Goal: Task Accomplishment & Management: Complete application form

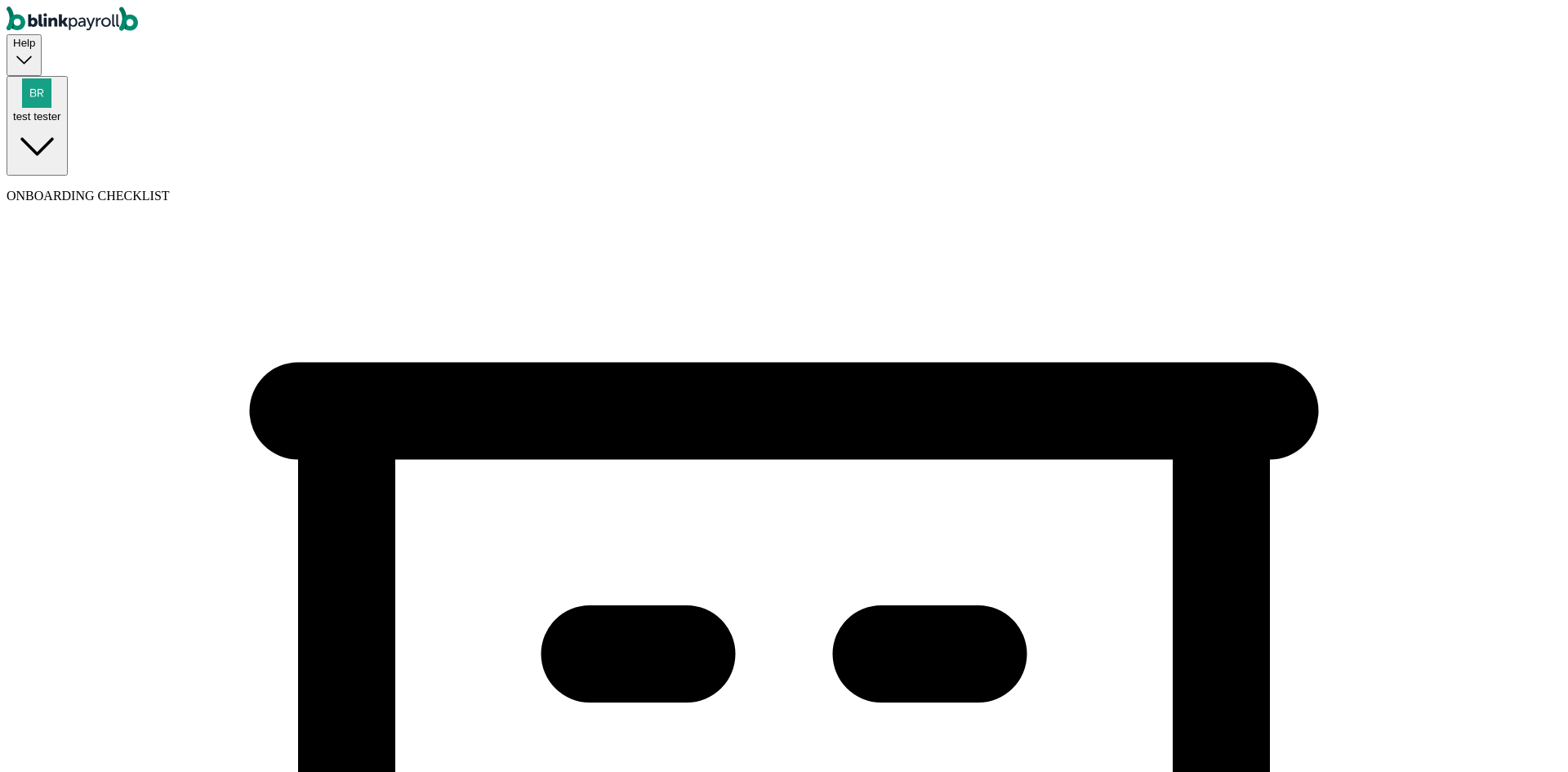
click at [61, 78] on div "test tester" at bounding box center [36, 100] width 48 height 44
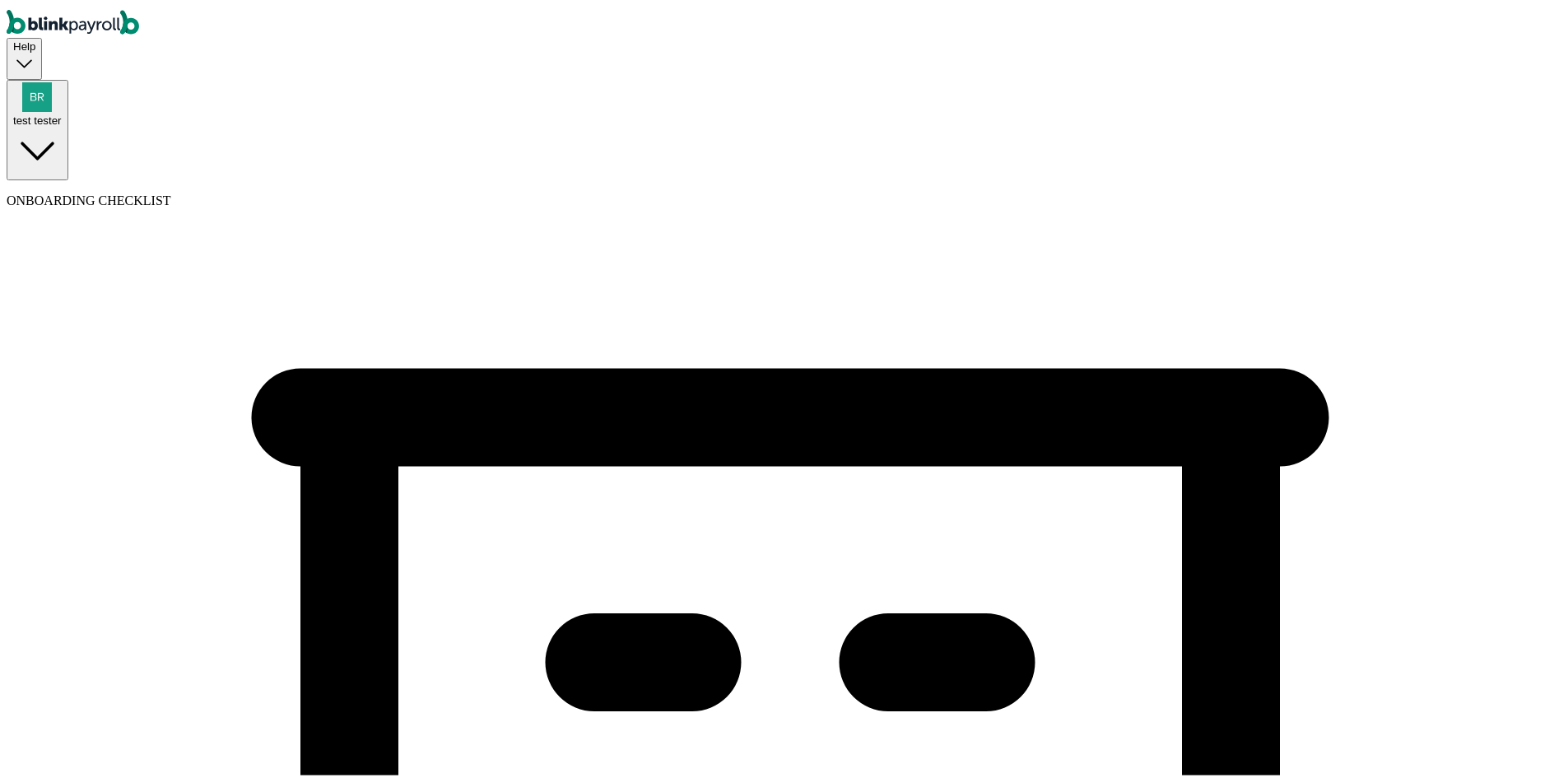
type input "3"
type input "companyQAdev"
type input "(432) 243-4233"
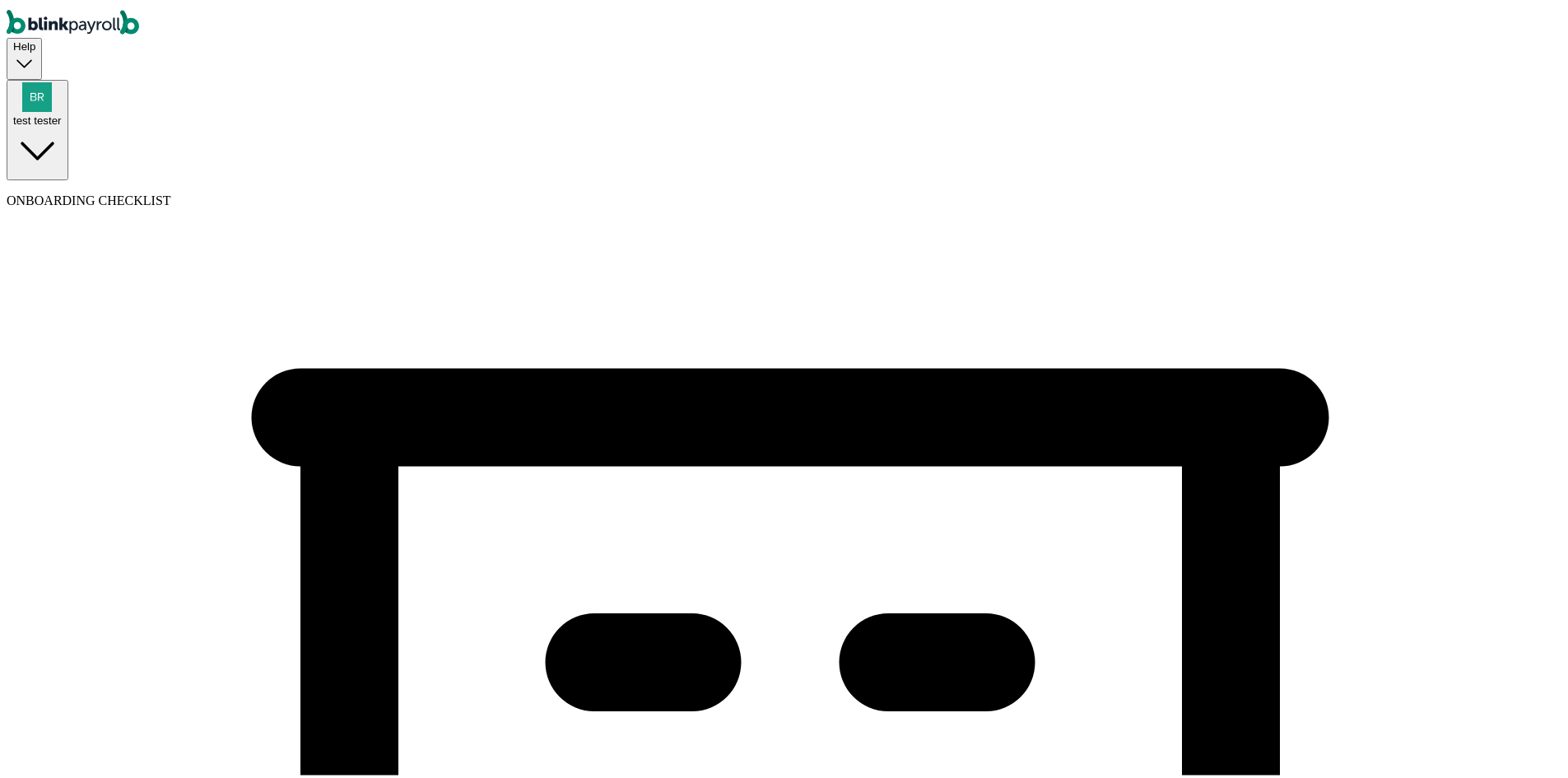
select select "Limited Liability Company (LLC)"
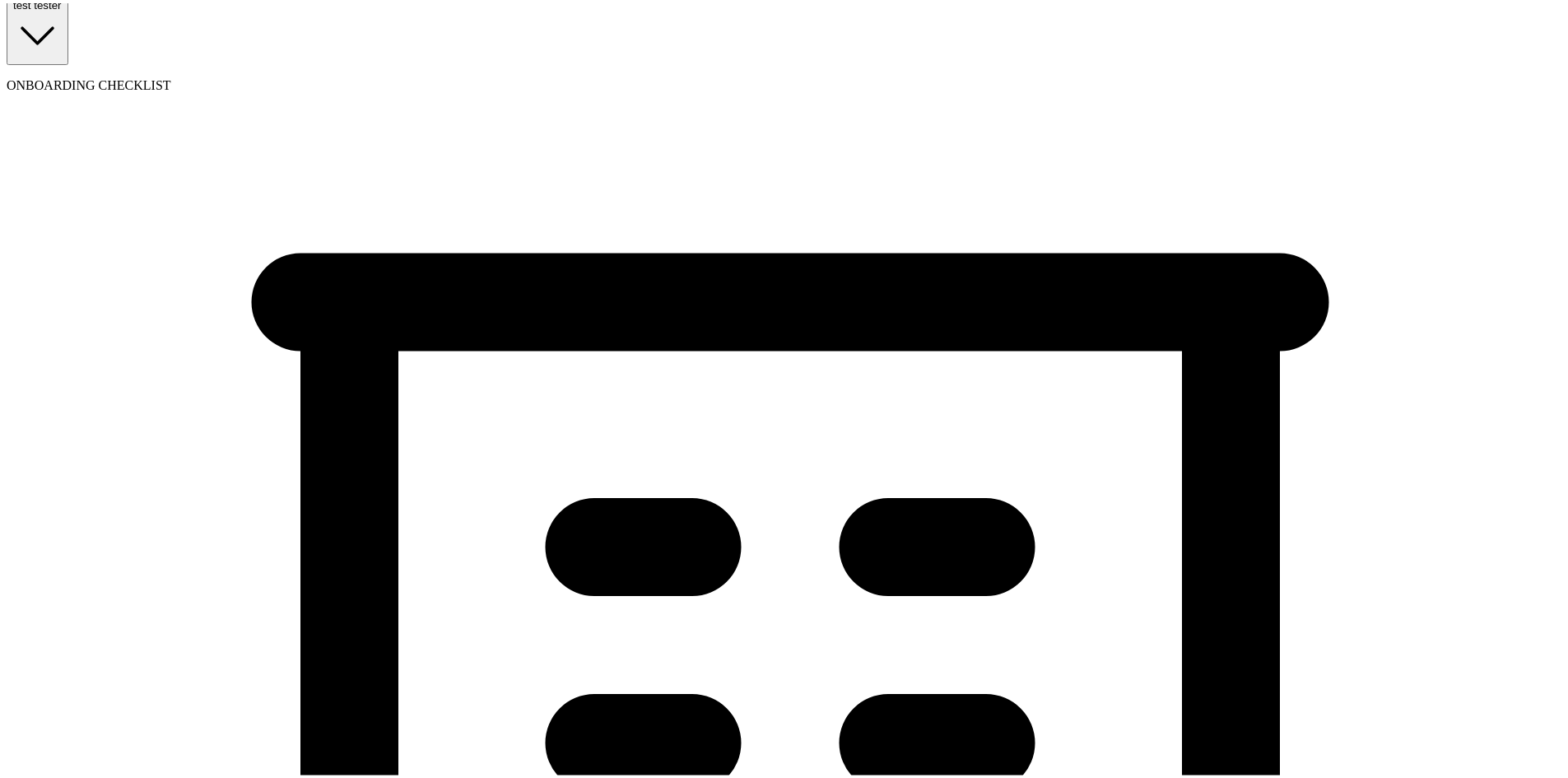
scroll to position [247, 0]
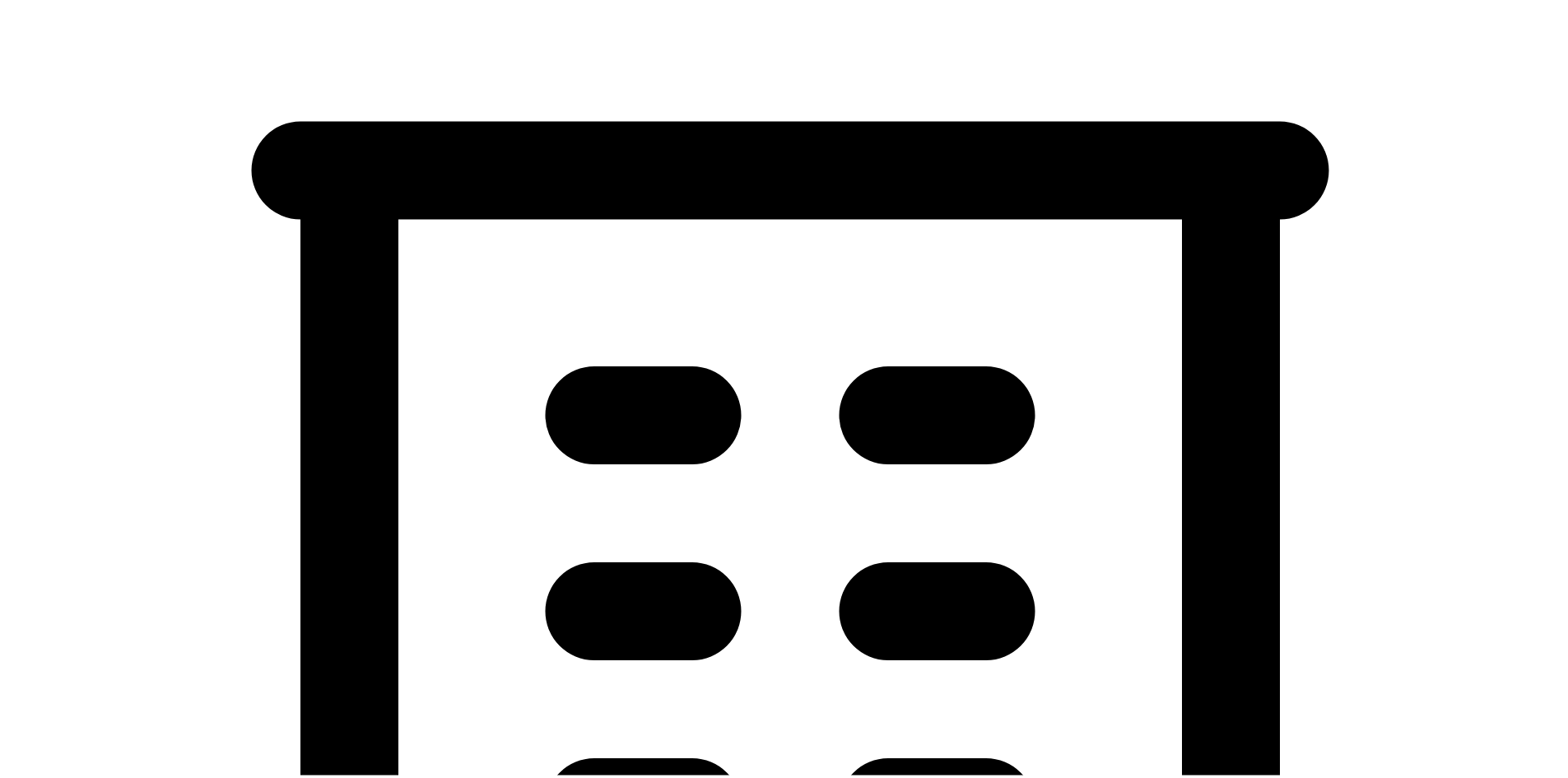
select select "Food and Beverage Retail or Wholesale"
drag, startPoint x: 431, startPoint y: 383, endPoint x: 431, endPoint y: 401, distance: 18.0
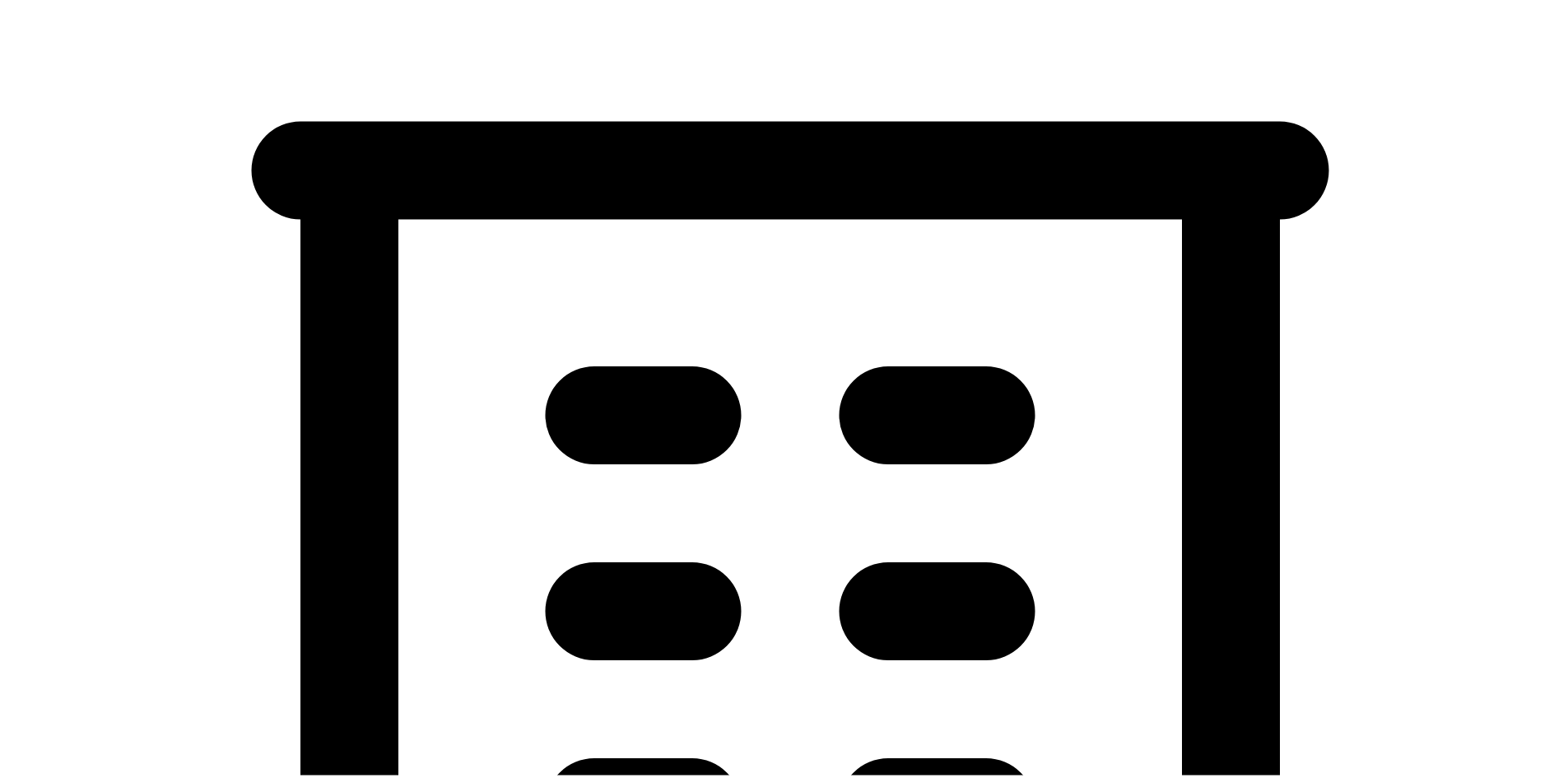
drag, startPoint x: 919, startPoint y: 586, endPoint x: 908, endPoint y: 581, distance: 12.1
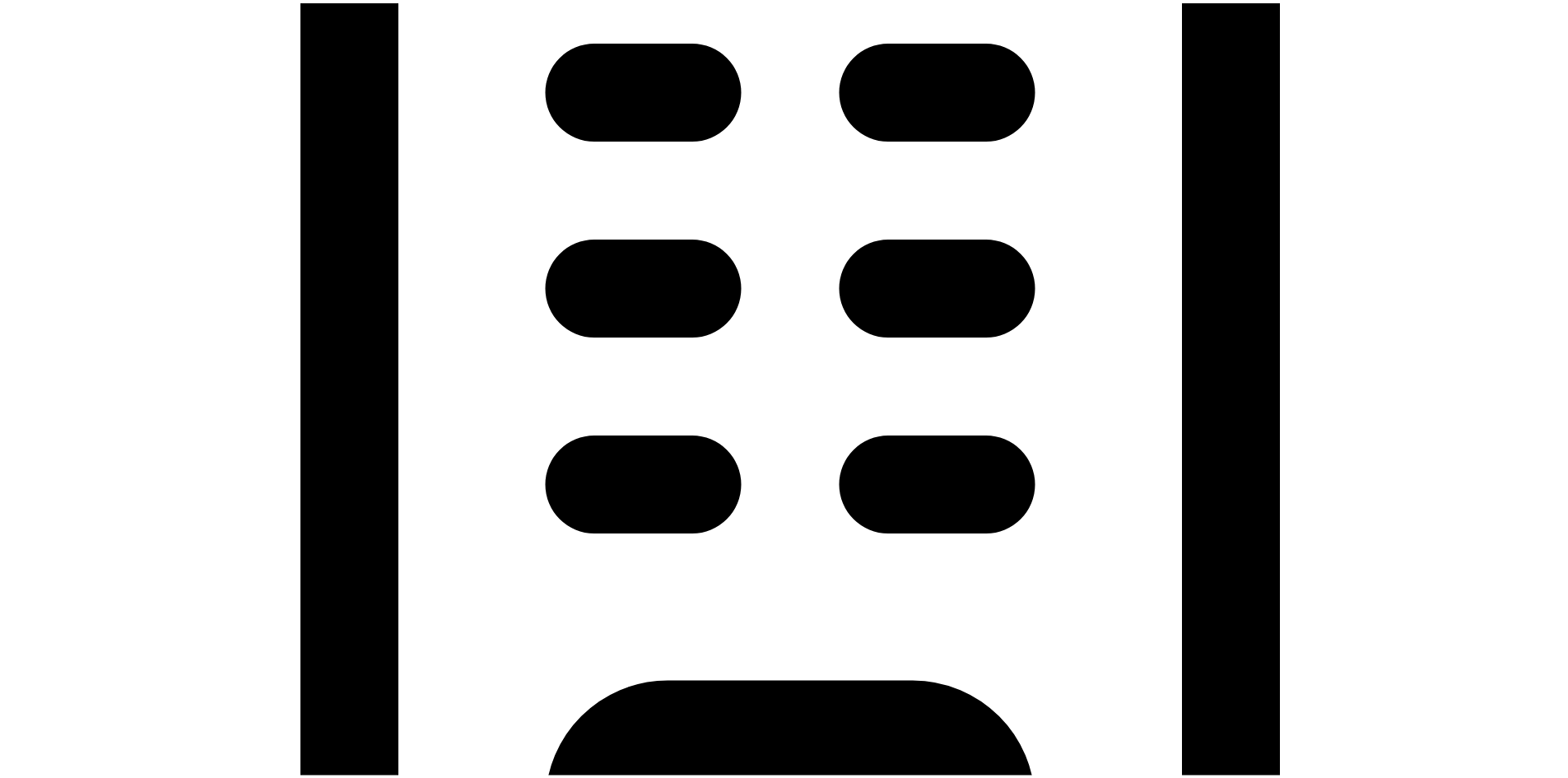
scroll to position [576, 0]
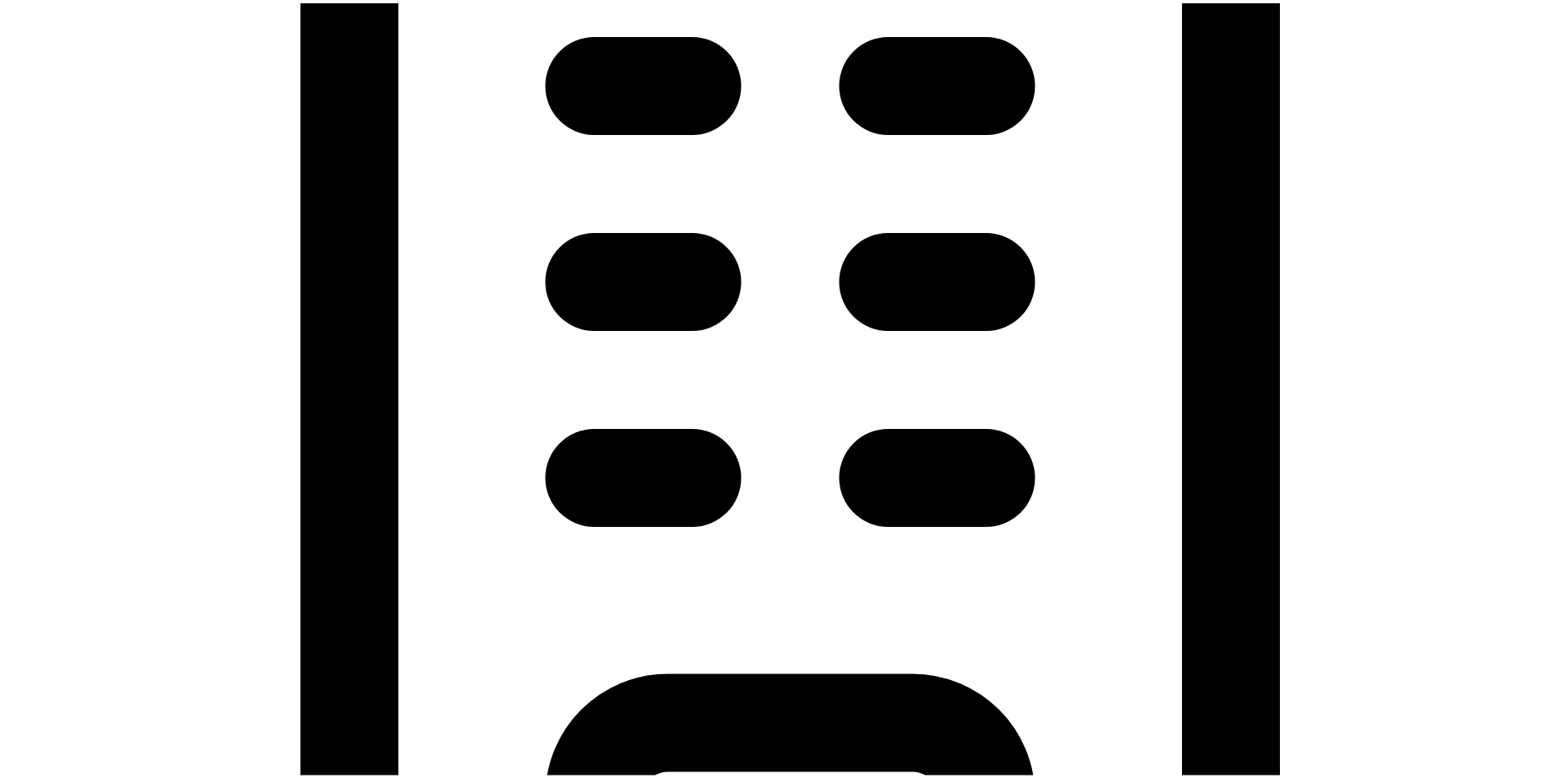
type input "08/29/2025"
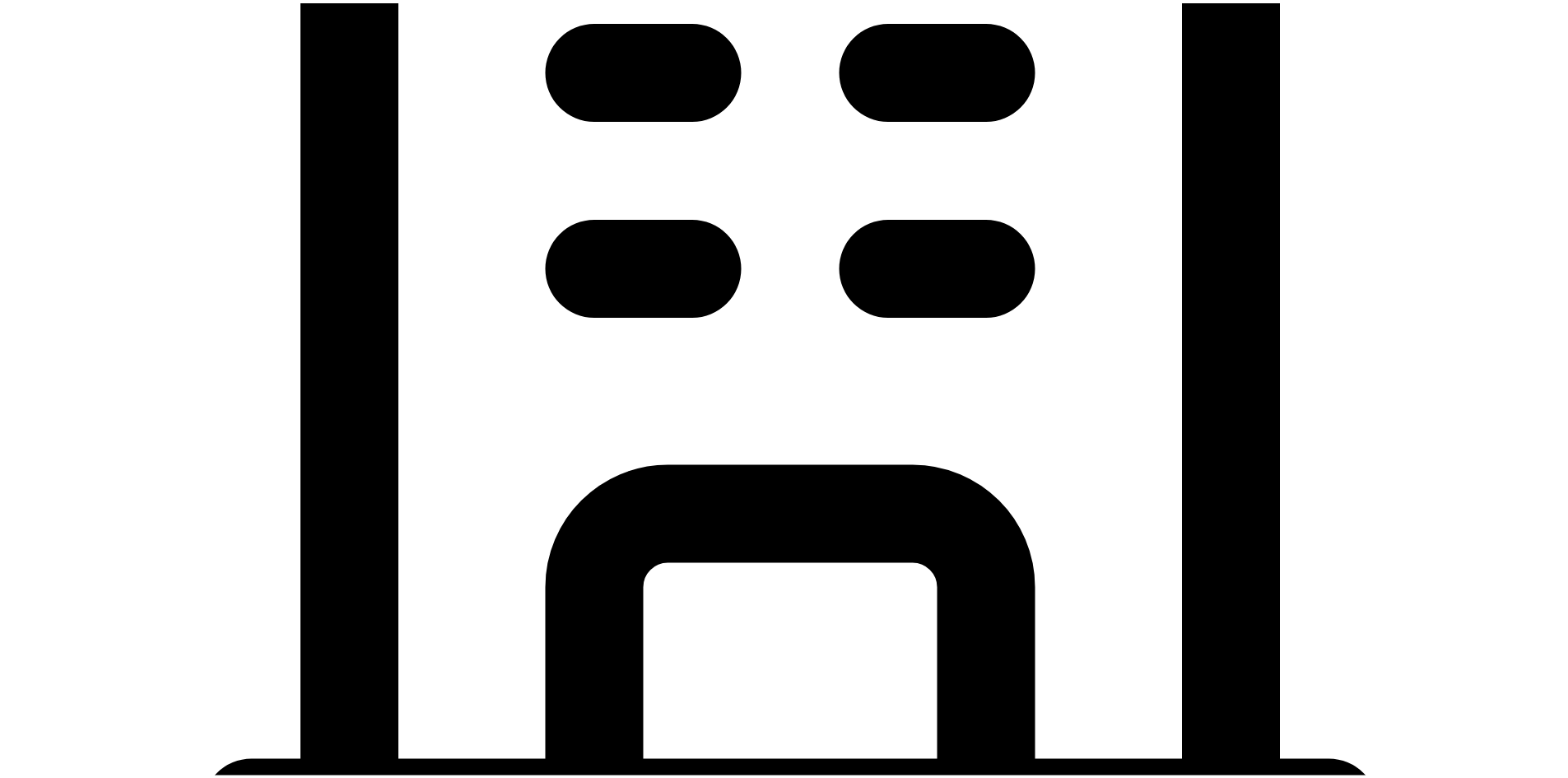
type input "32 1/2 18th St S"
type input "Saint Petersburg"
type input "FL"
type input "33712"
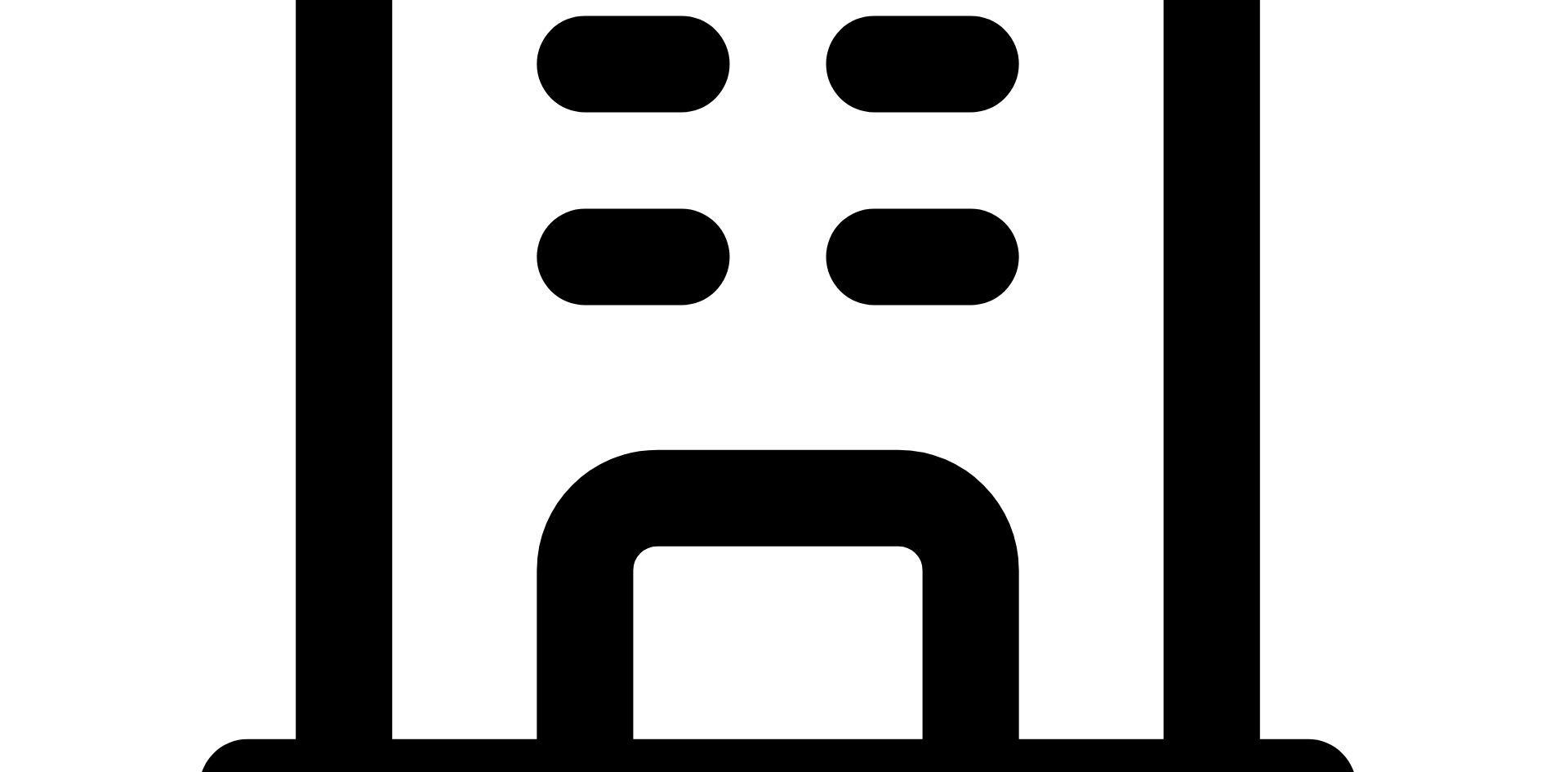
type input "32"
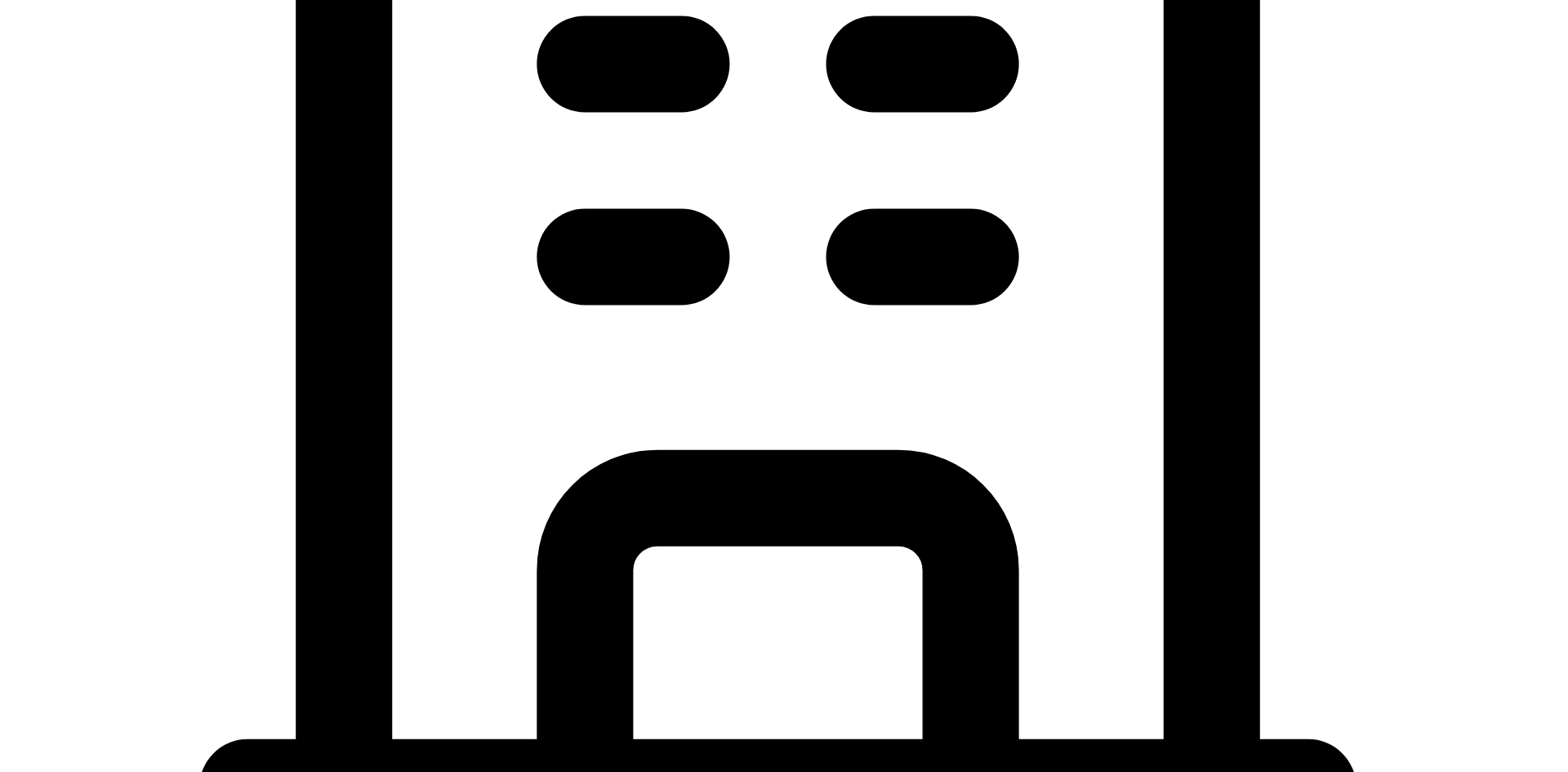
checkbox input "true"
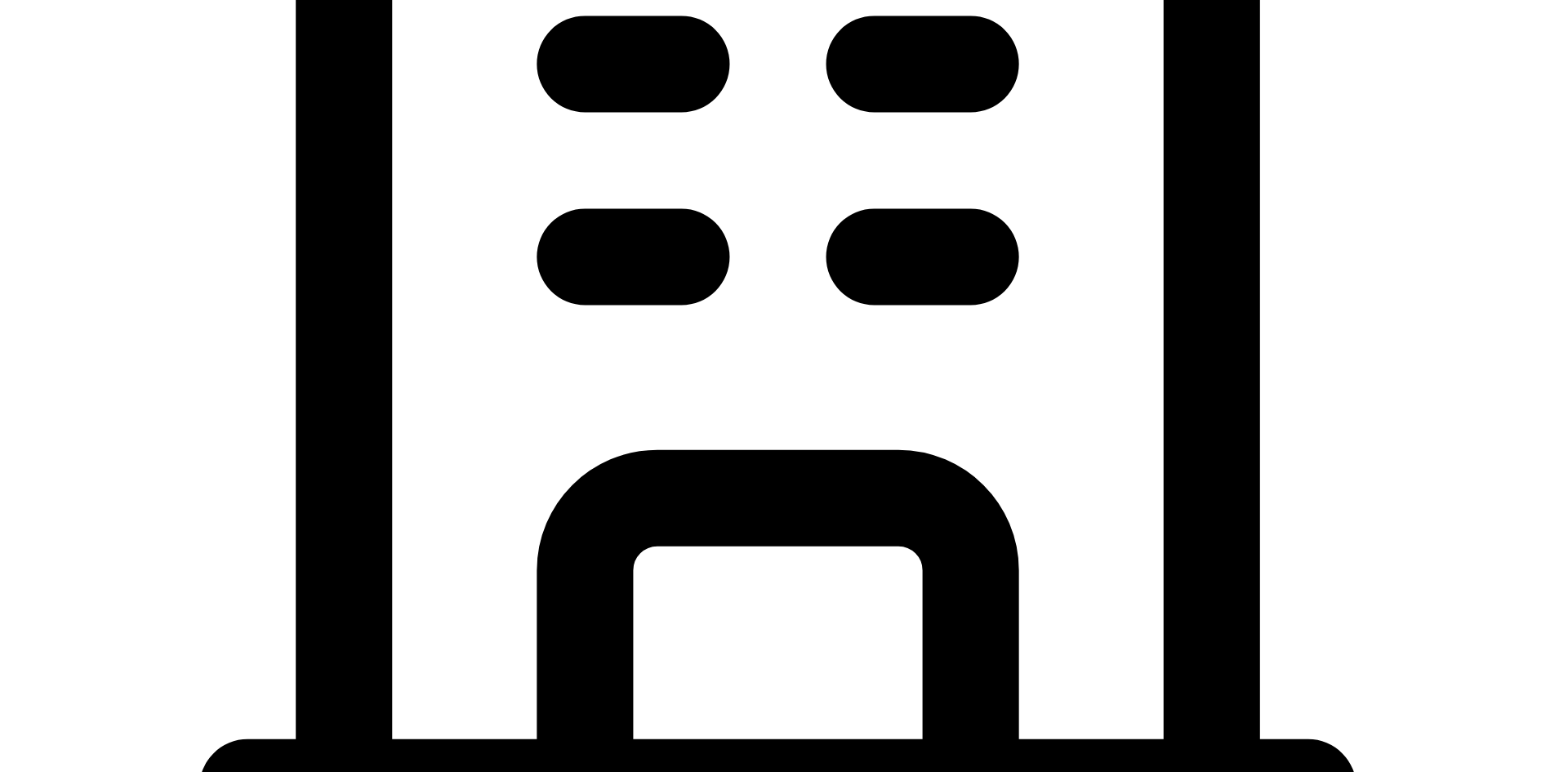
type input "32 1/2 18th St S"
type input "Saint Petersburg"
type input "FL"
type input "33712"
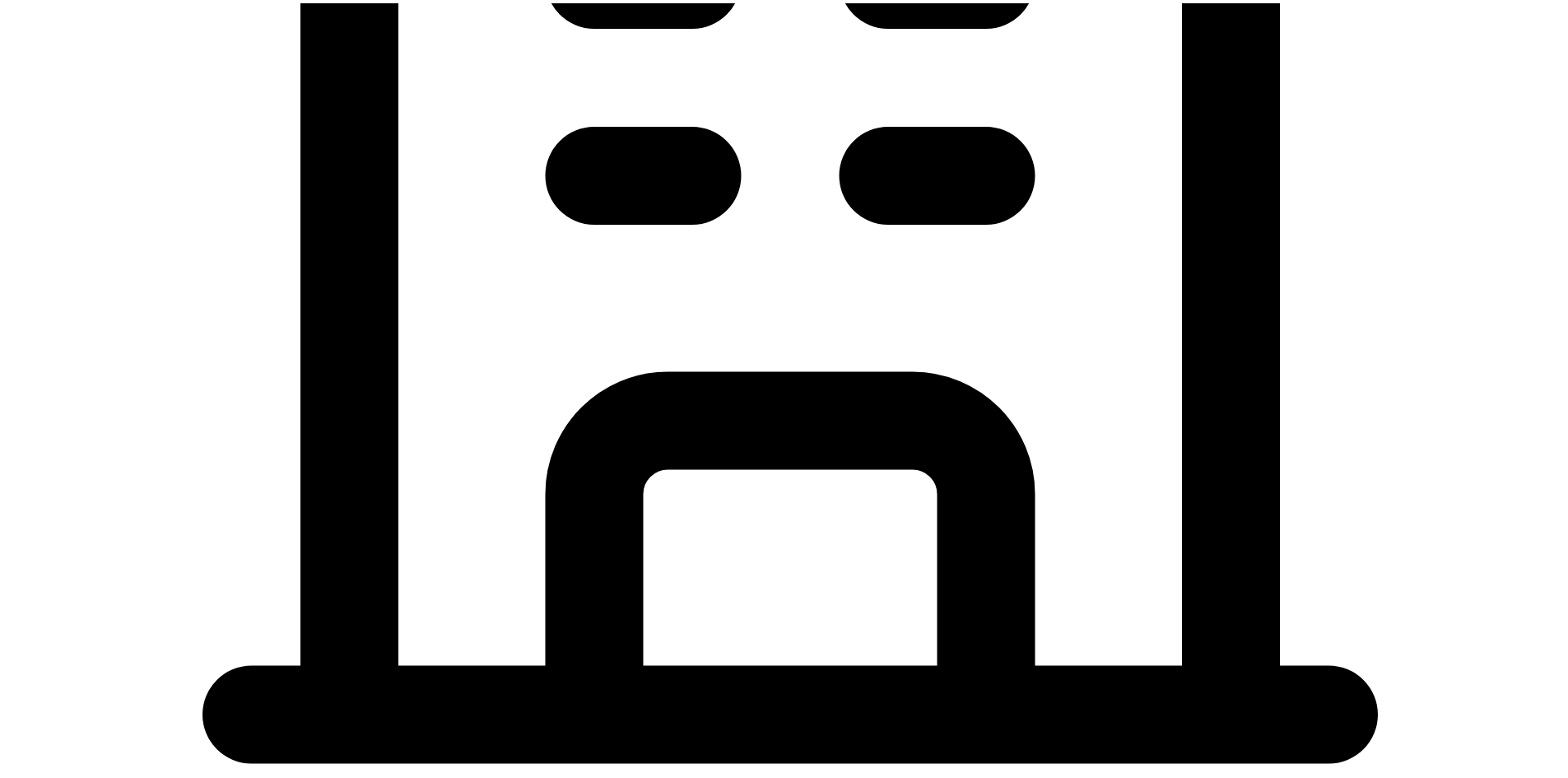
scroll to position [883, 0]
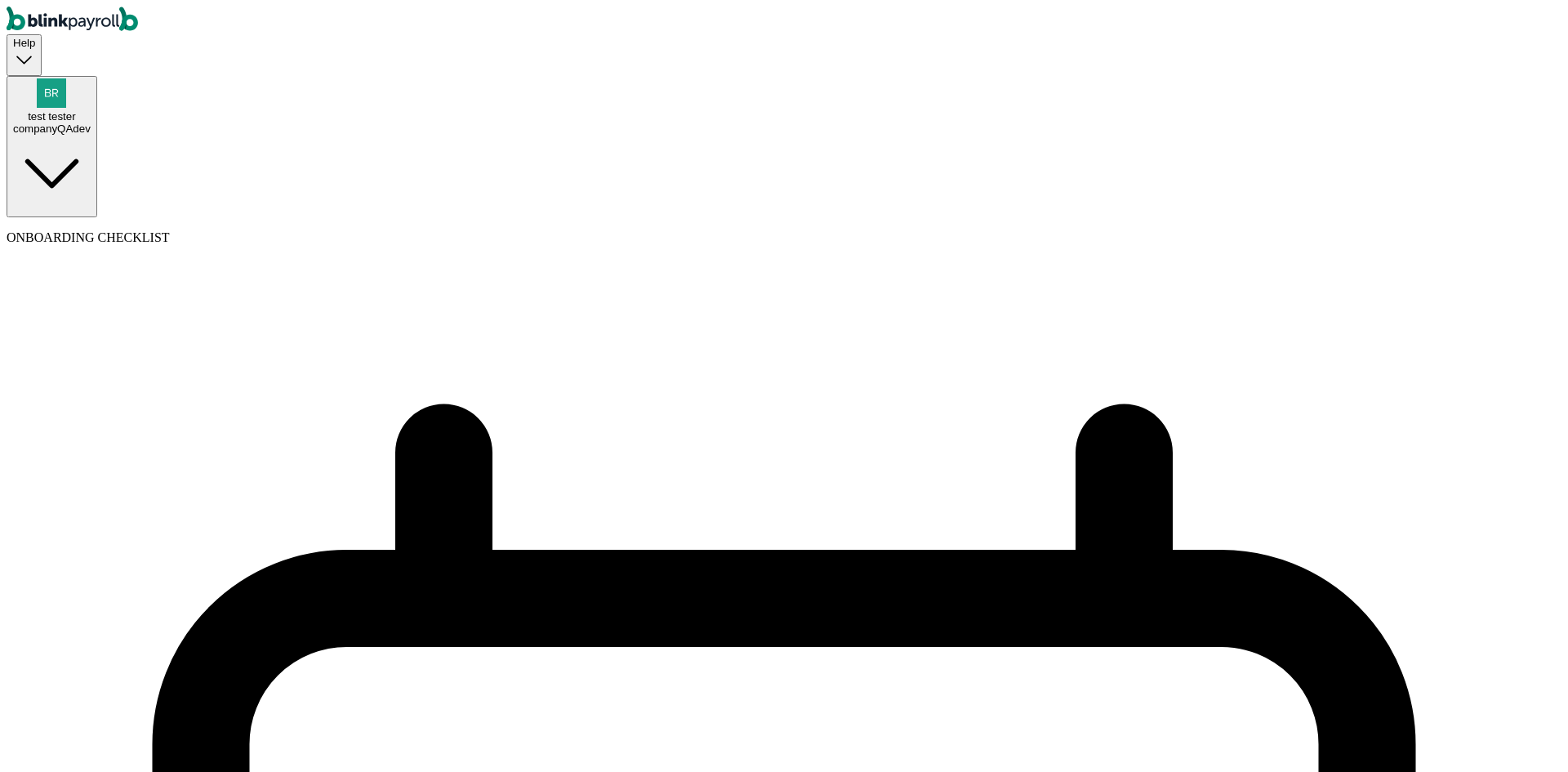
select select "weekly"
select select "Monday"
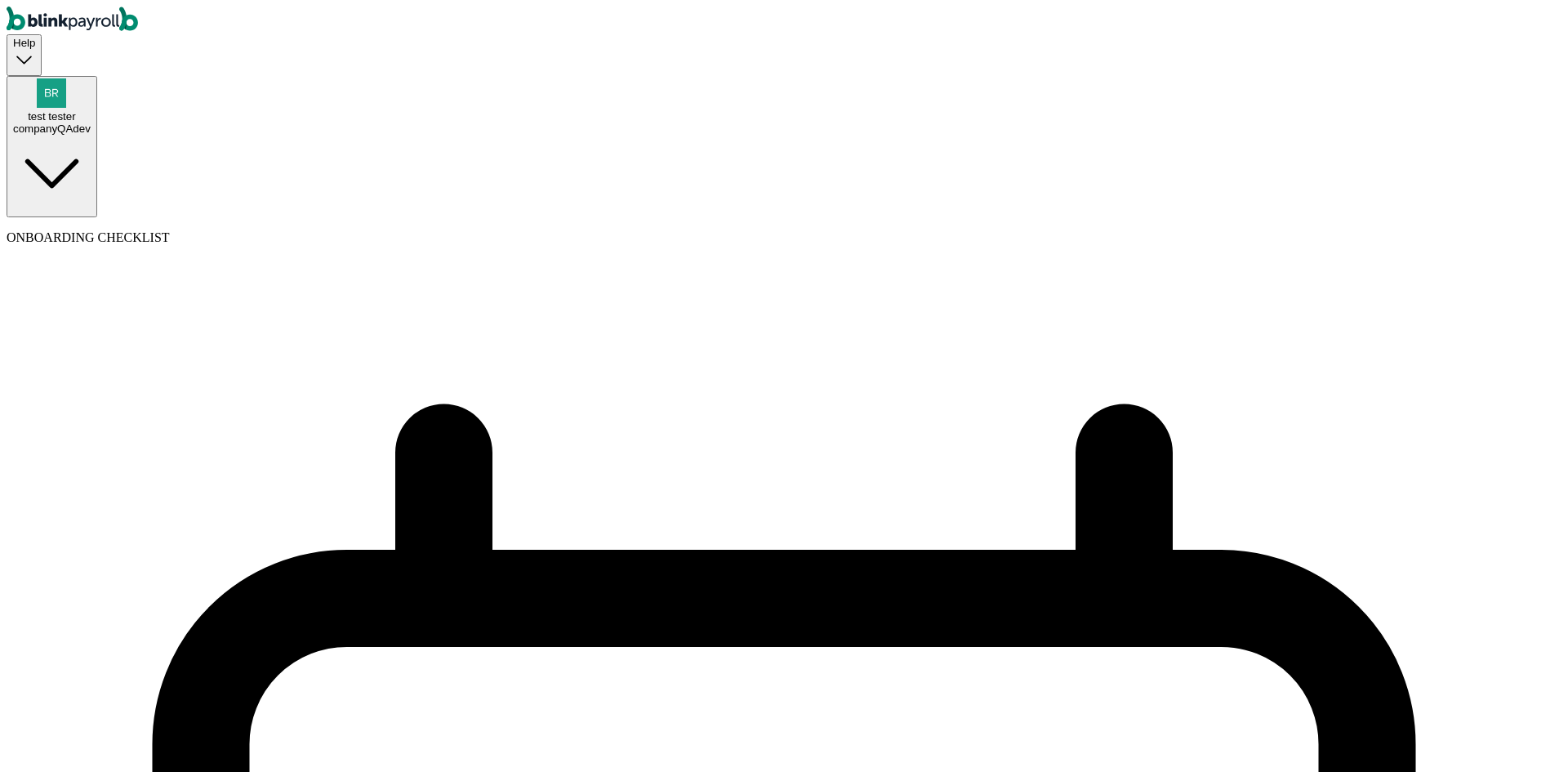
select select "09/01/2025"
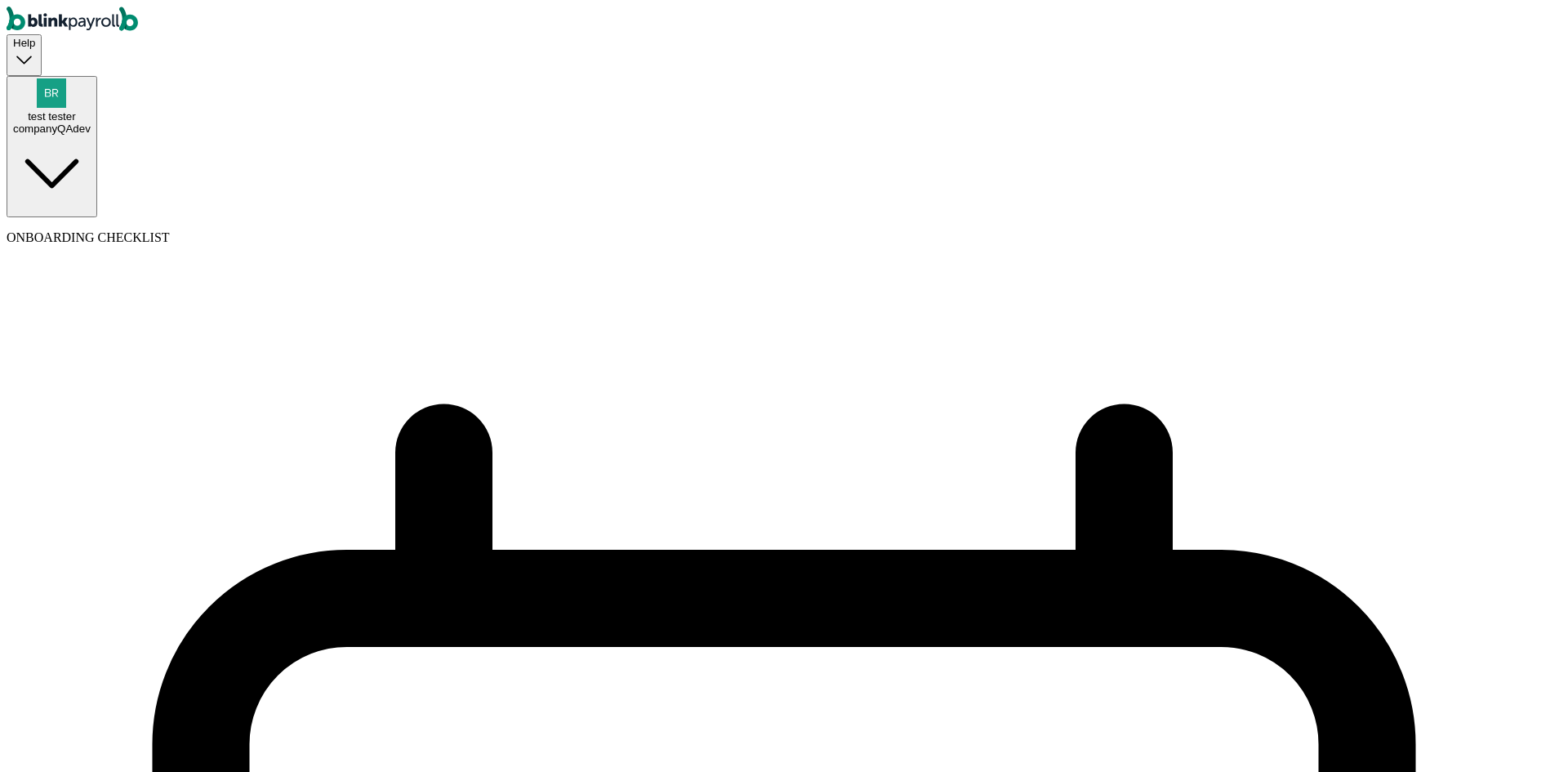
select select "Tue, Aug 19 - Mon, Aug 25"
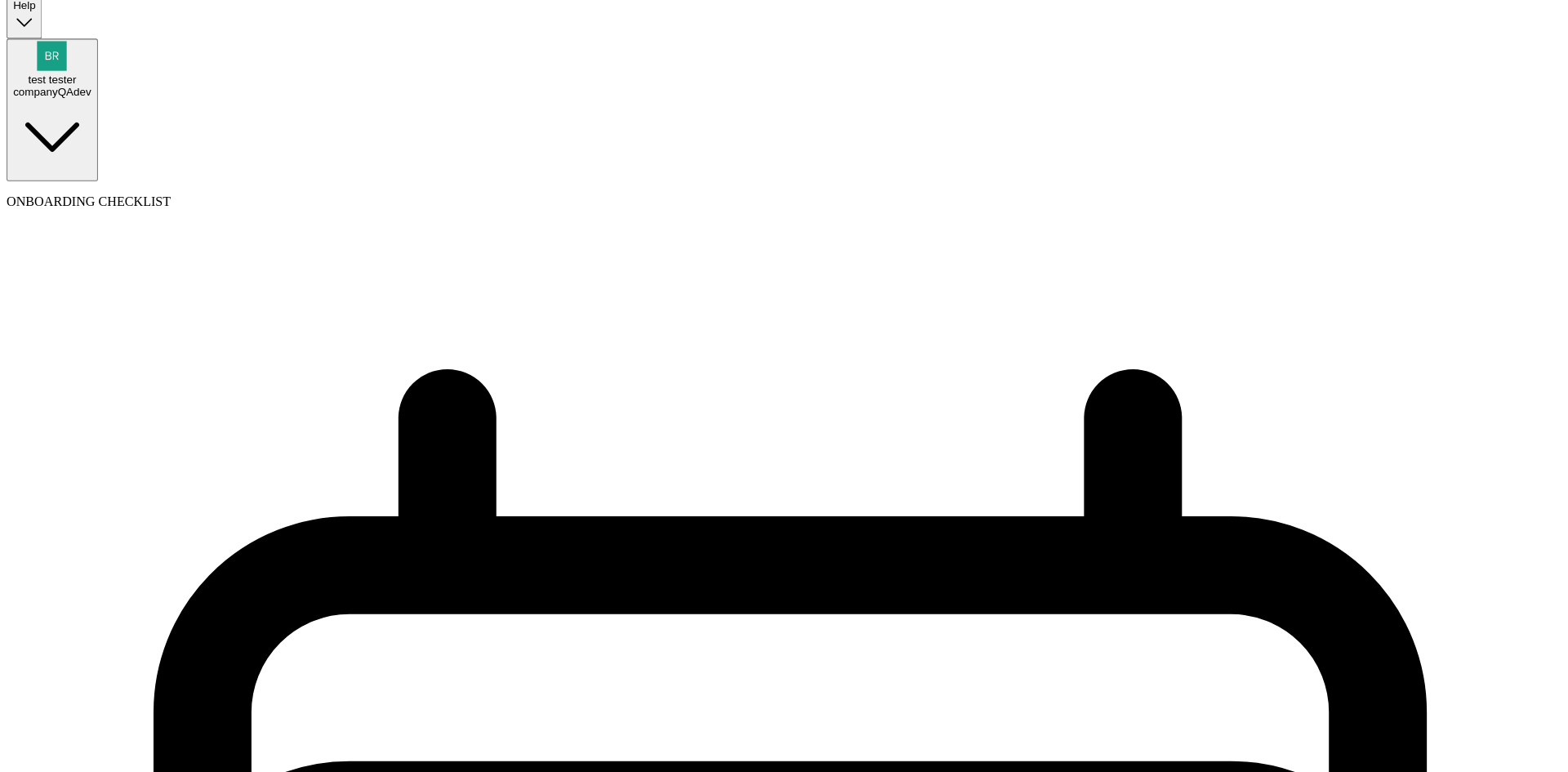
scroll to position [272, 0]
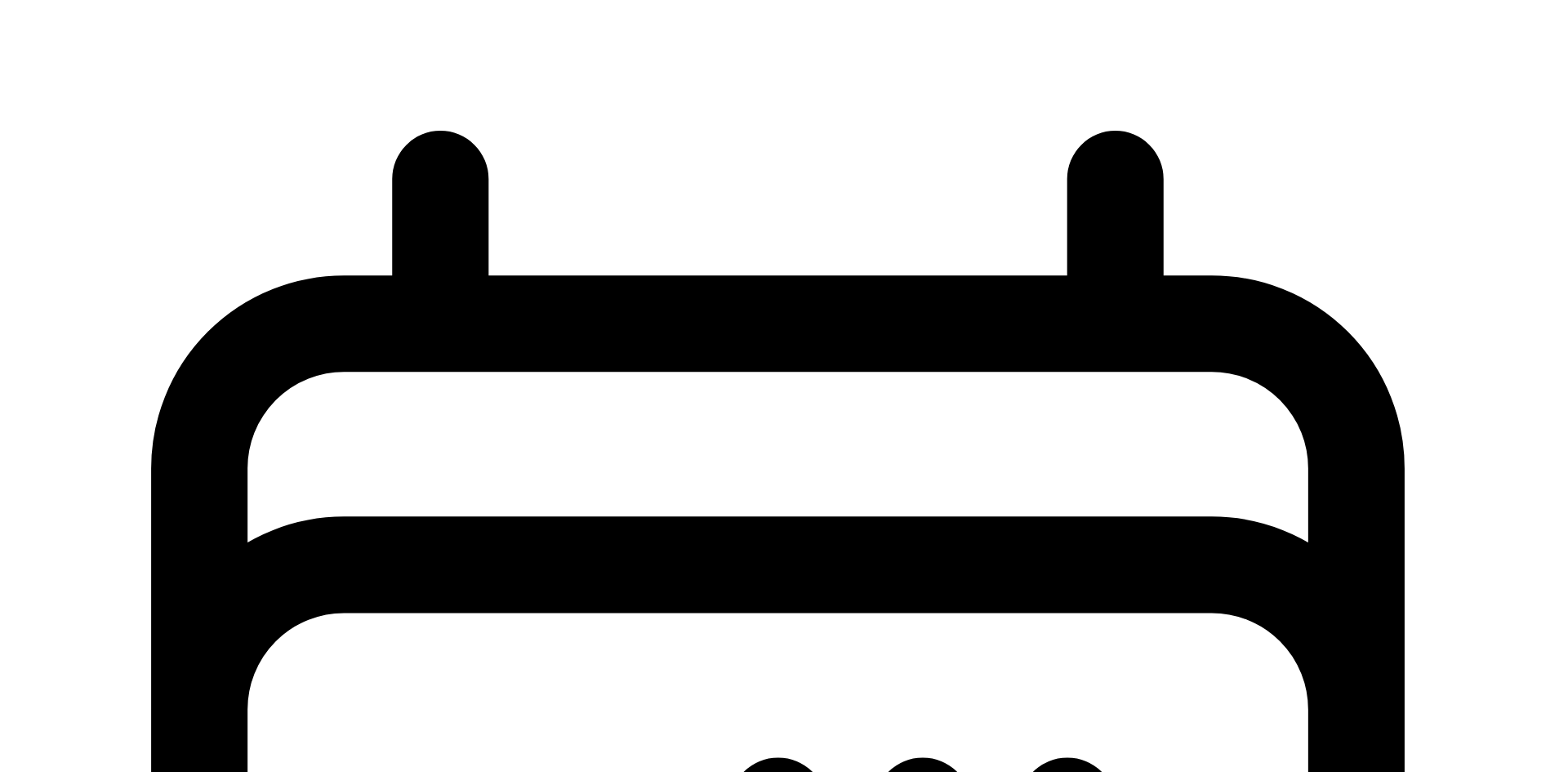
select select "2"
type input "test"
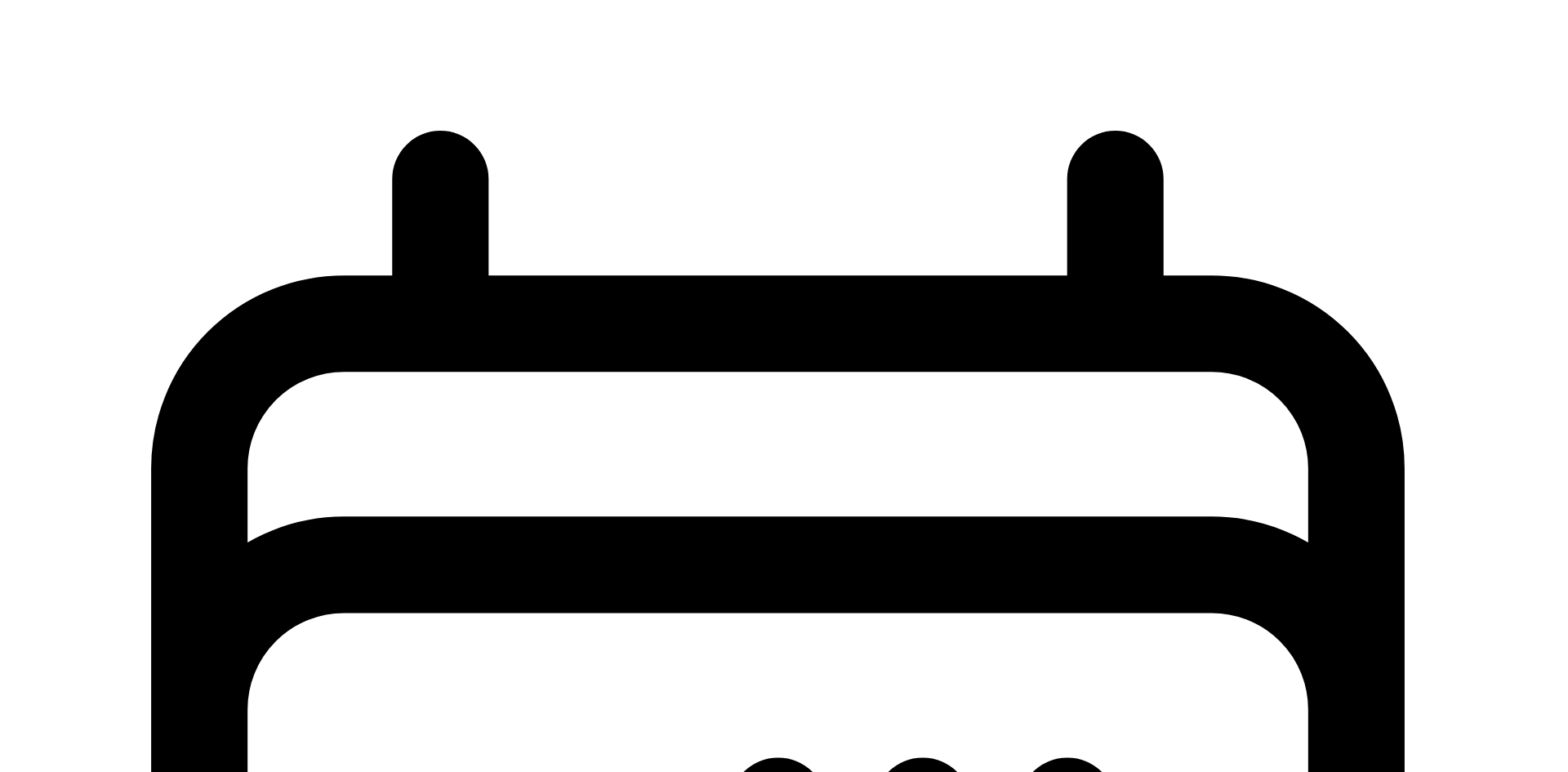
type input "08/01/2025"
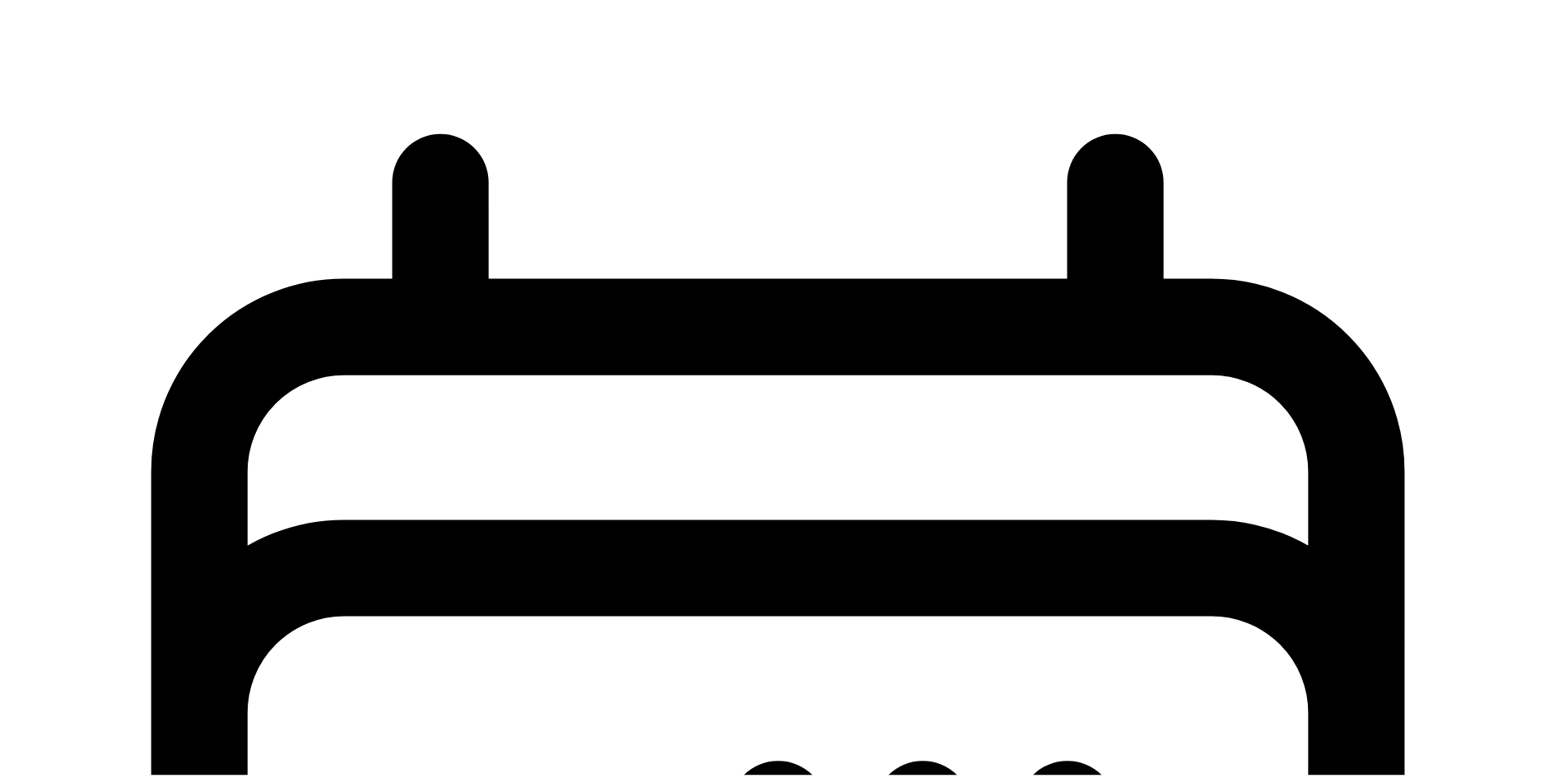
scroll to position [258, 0]
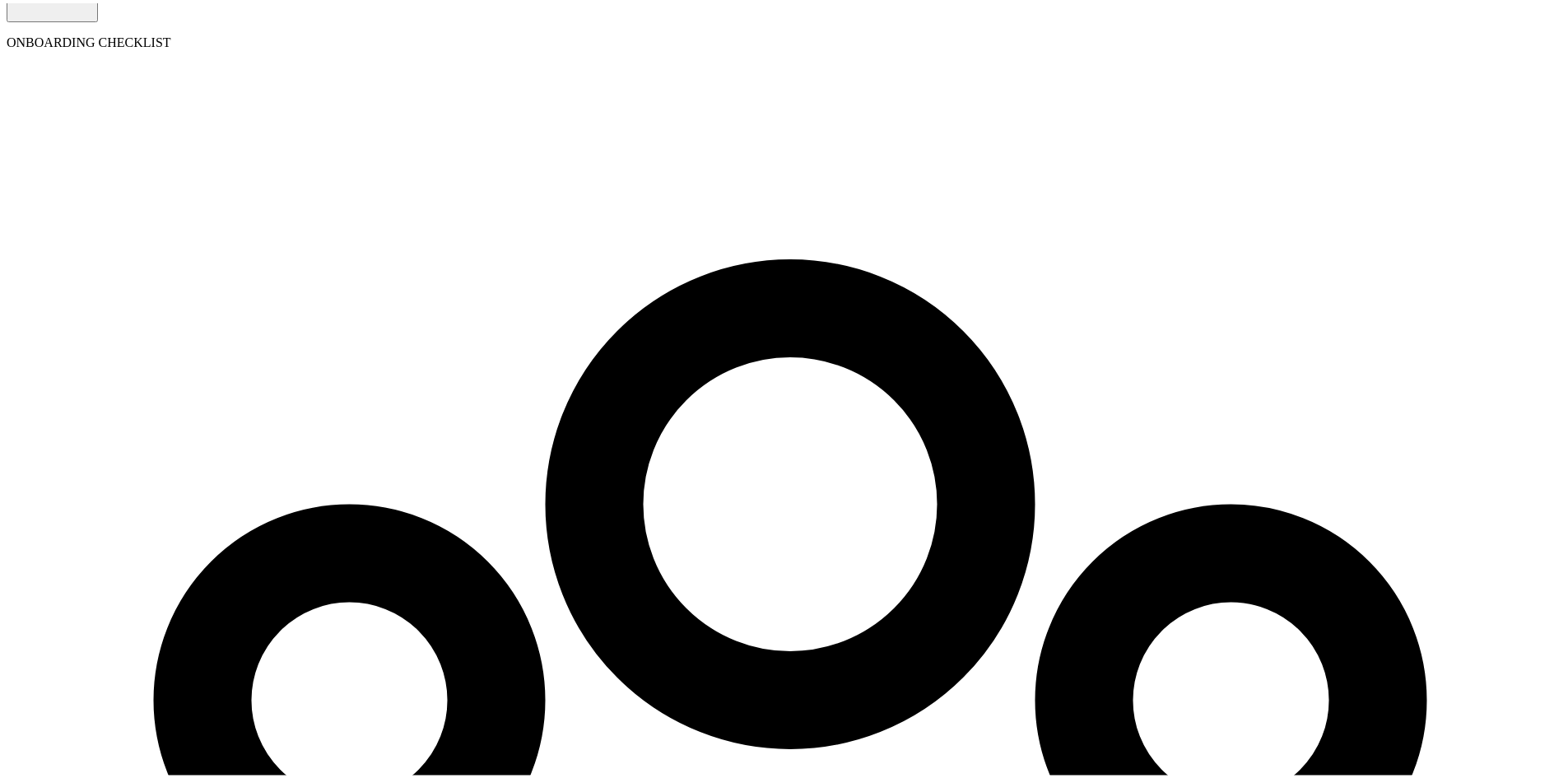
scroll to position [195, 0]
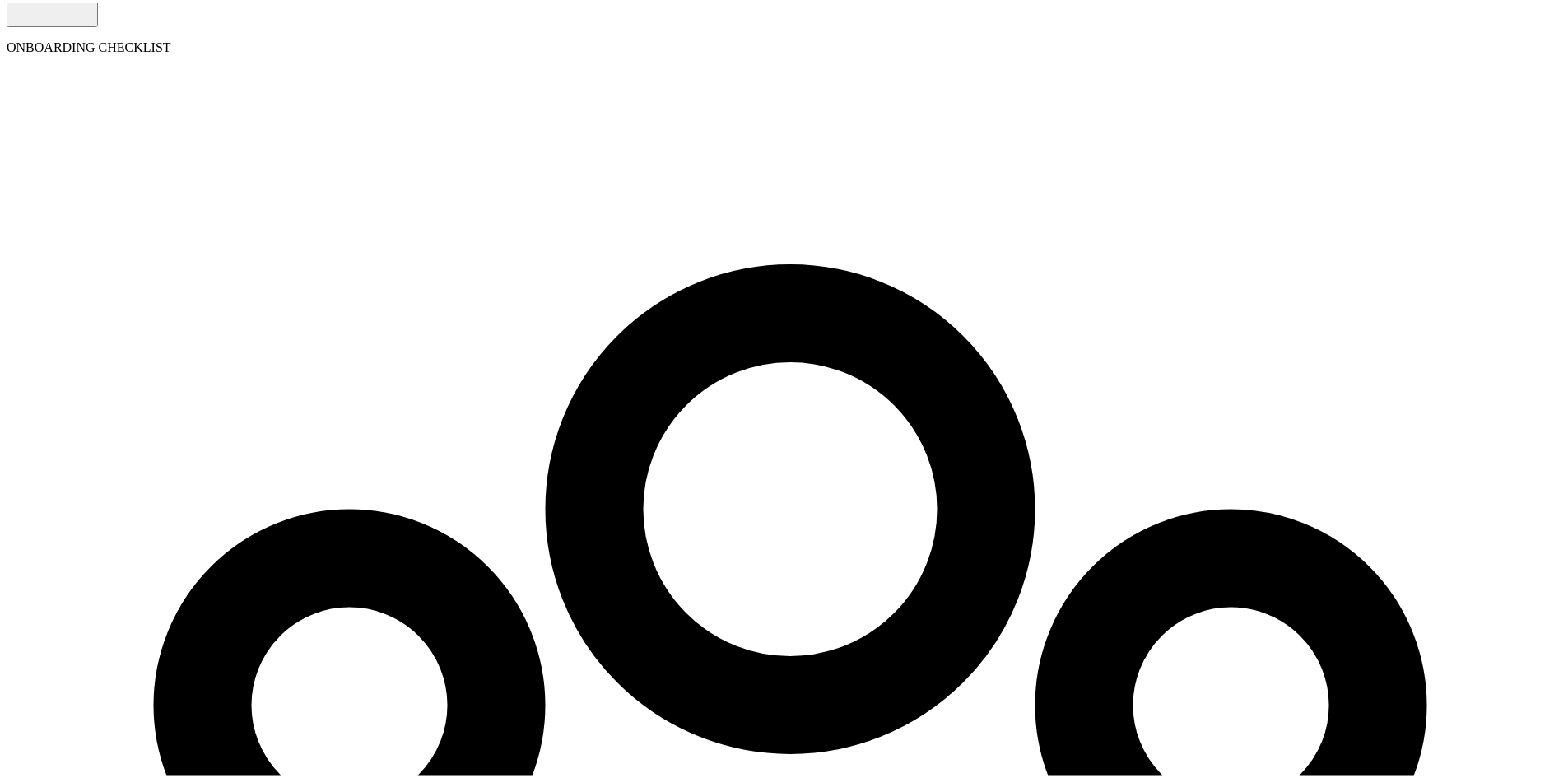
select select "employee"
select select "contractor"
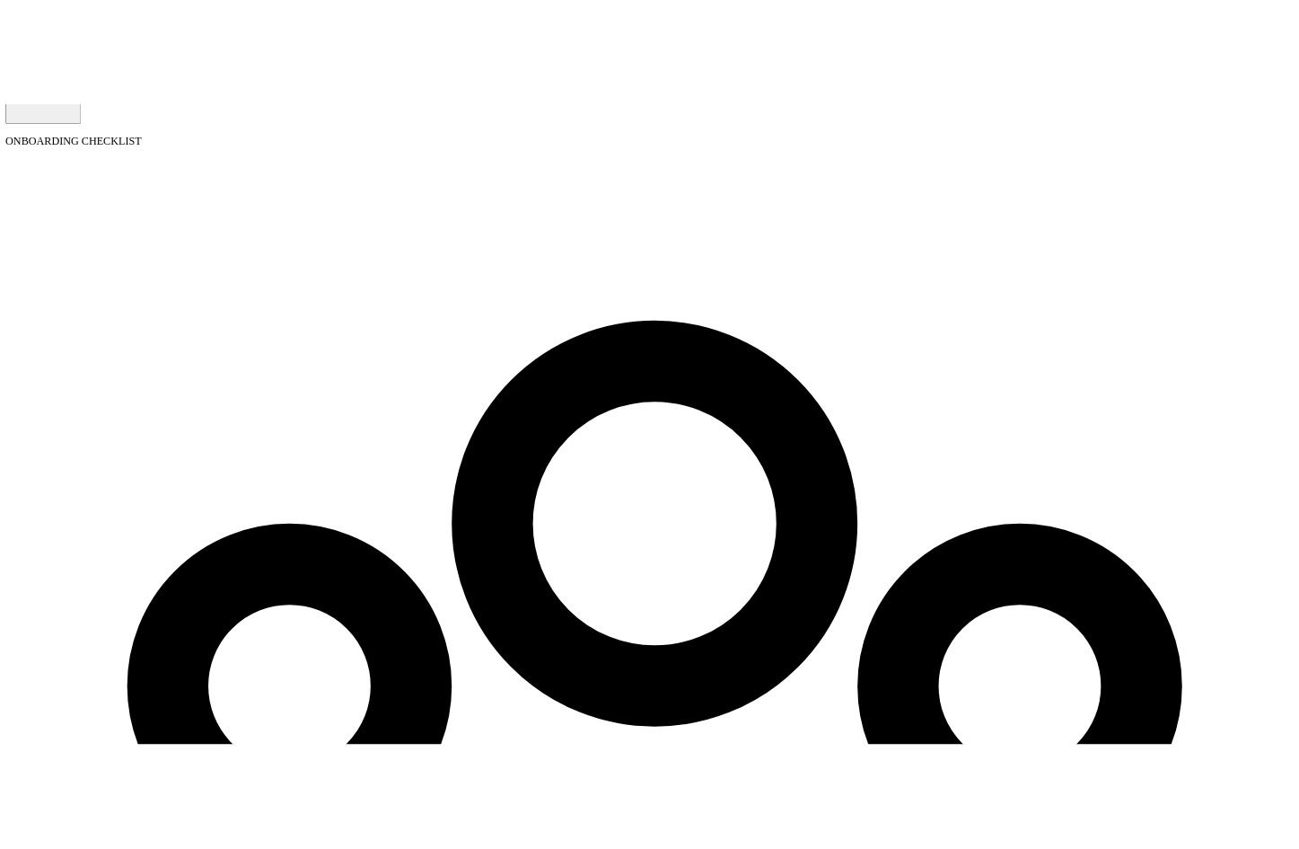
scroll to position [0, 0]
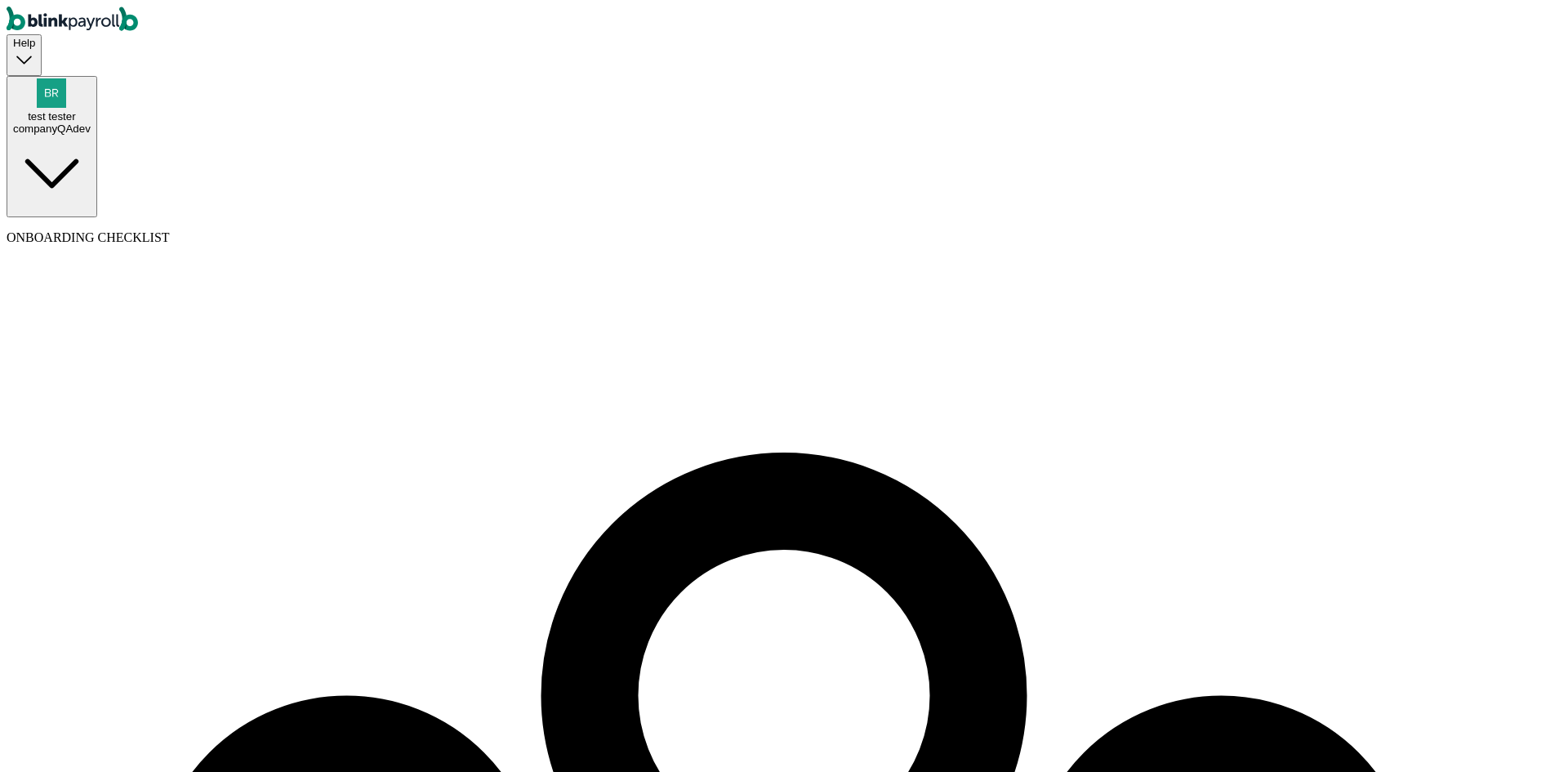
type input "emp"
type input "first"
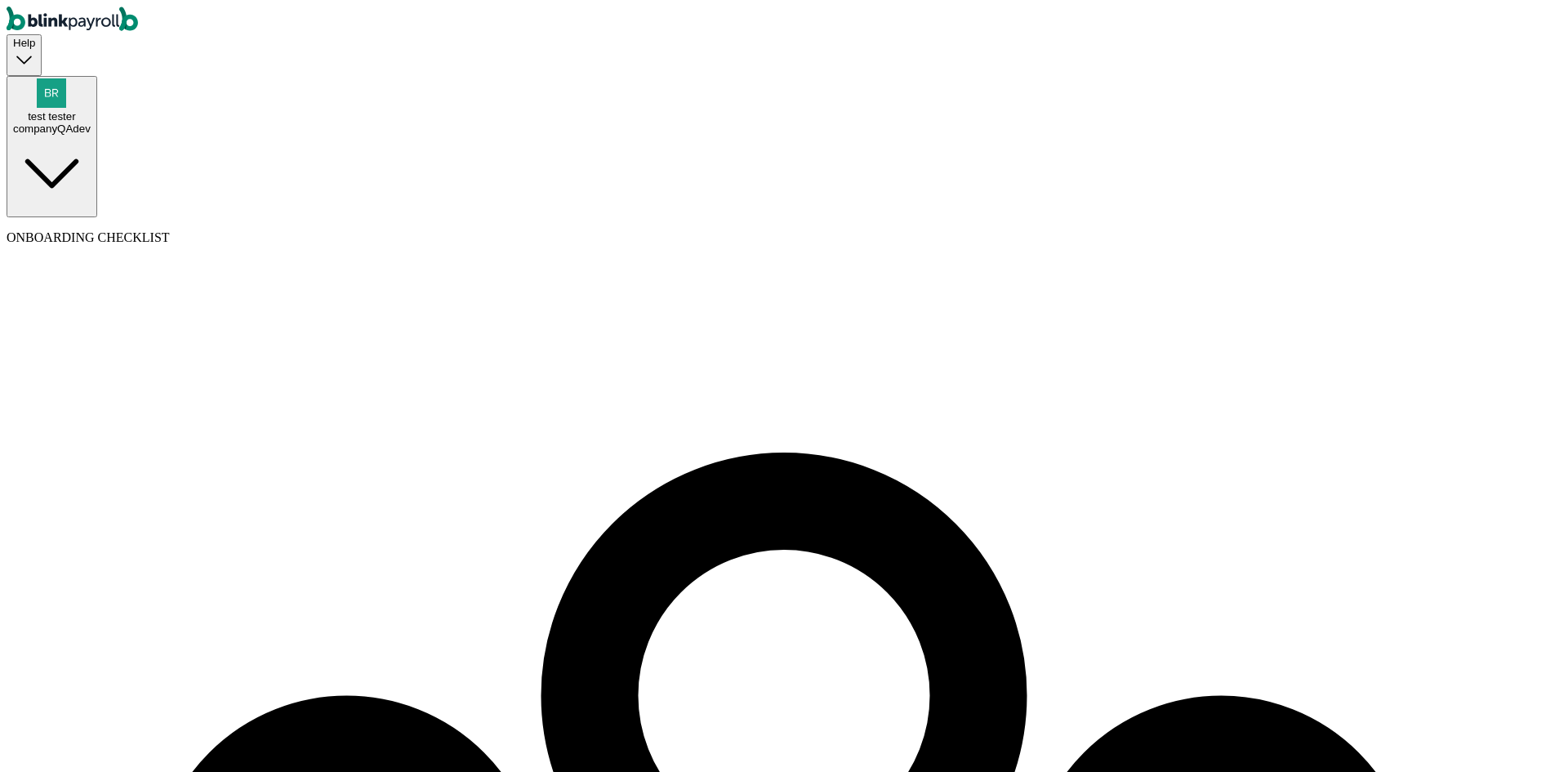
type input "r"
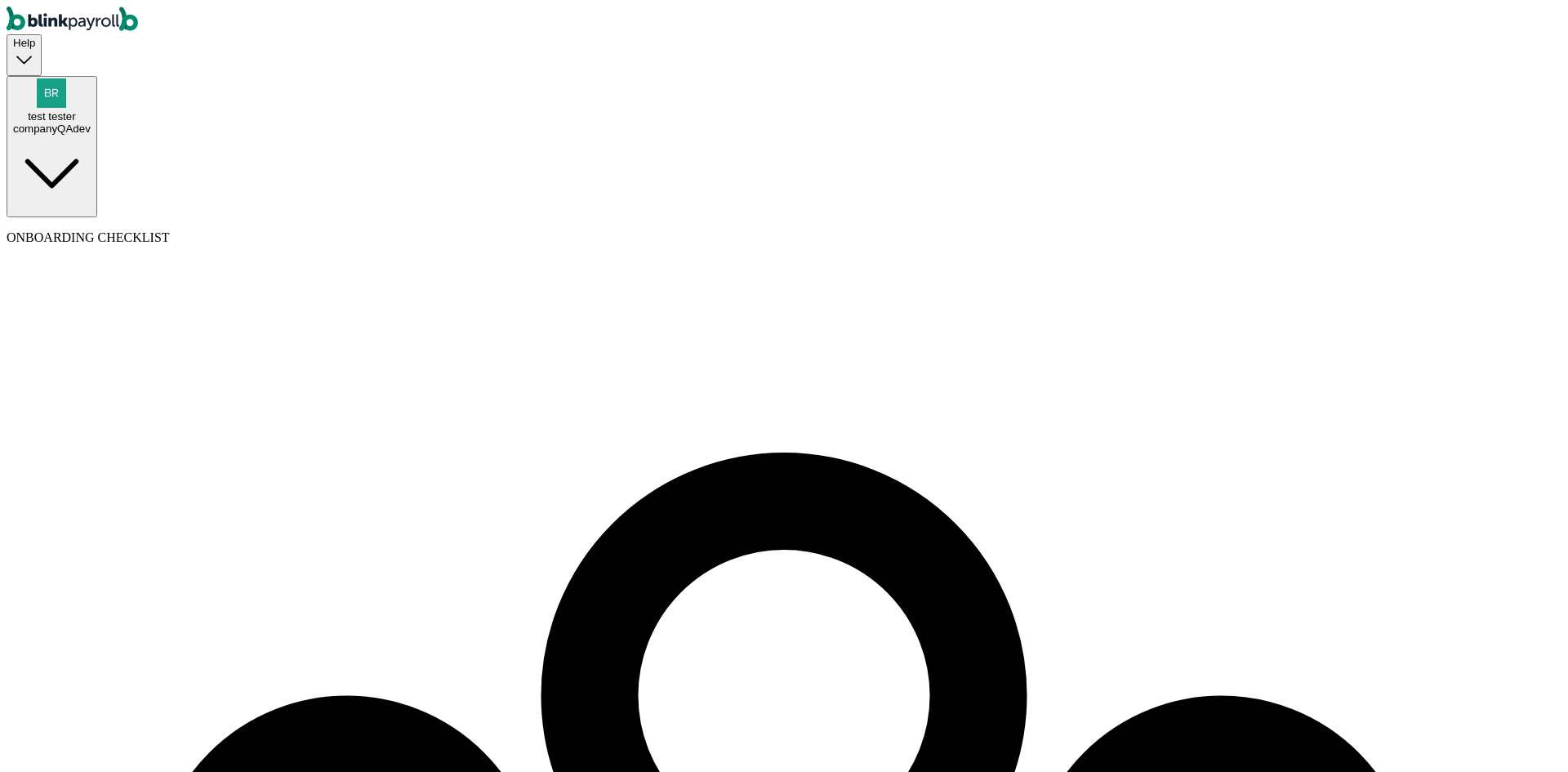
type input "branko+test@blinkpayroll.com"
select select "contractor"
type input "cont"
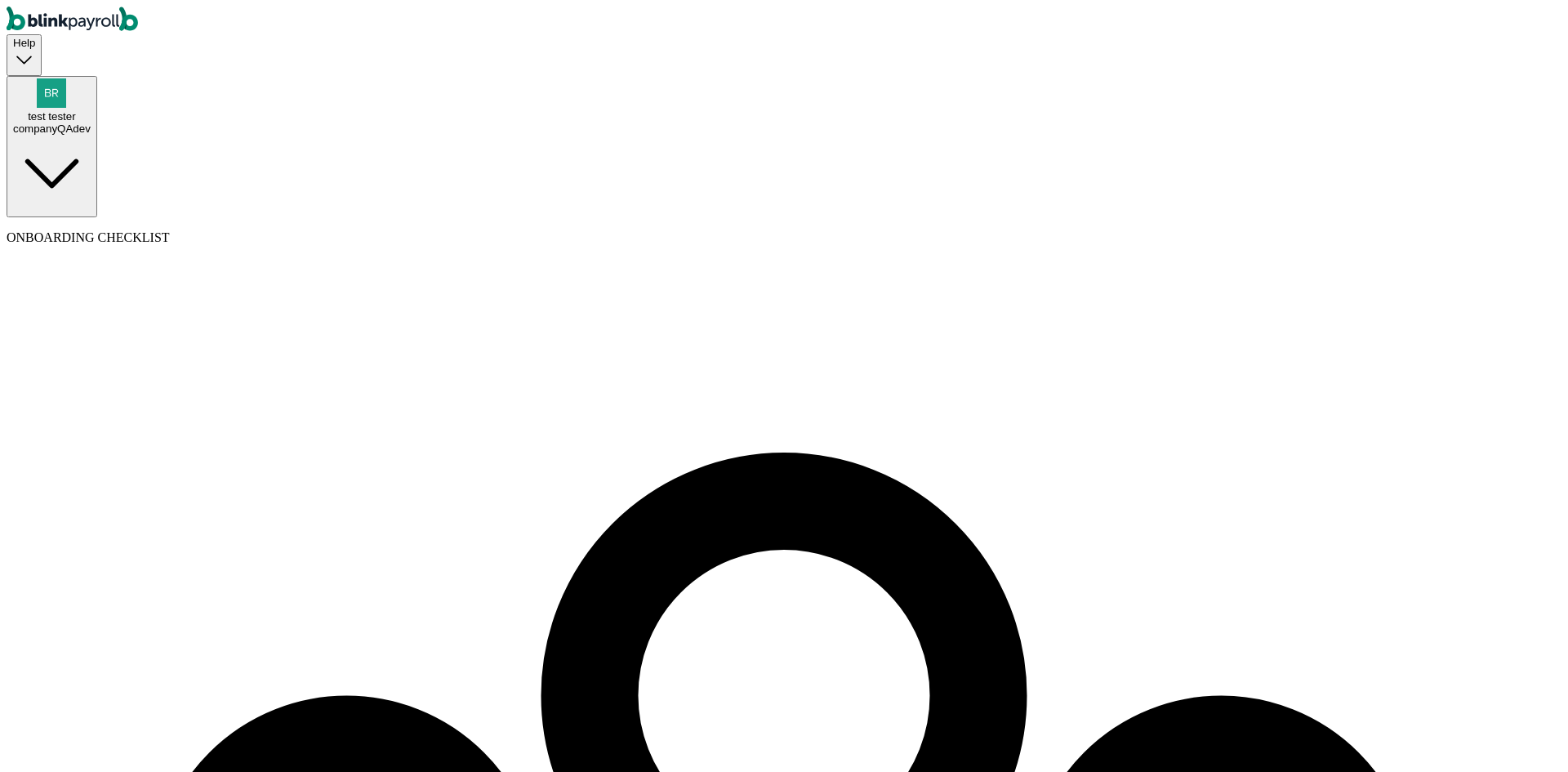
type input "c"
type input "first"
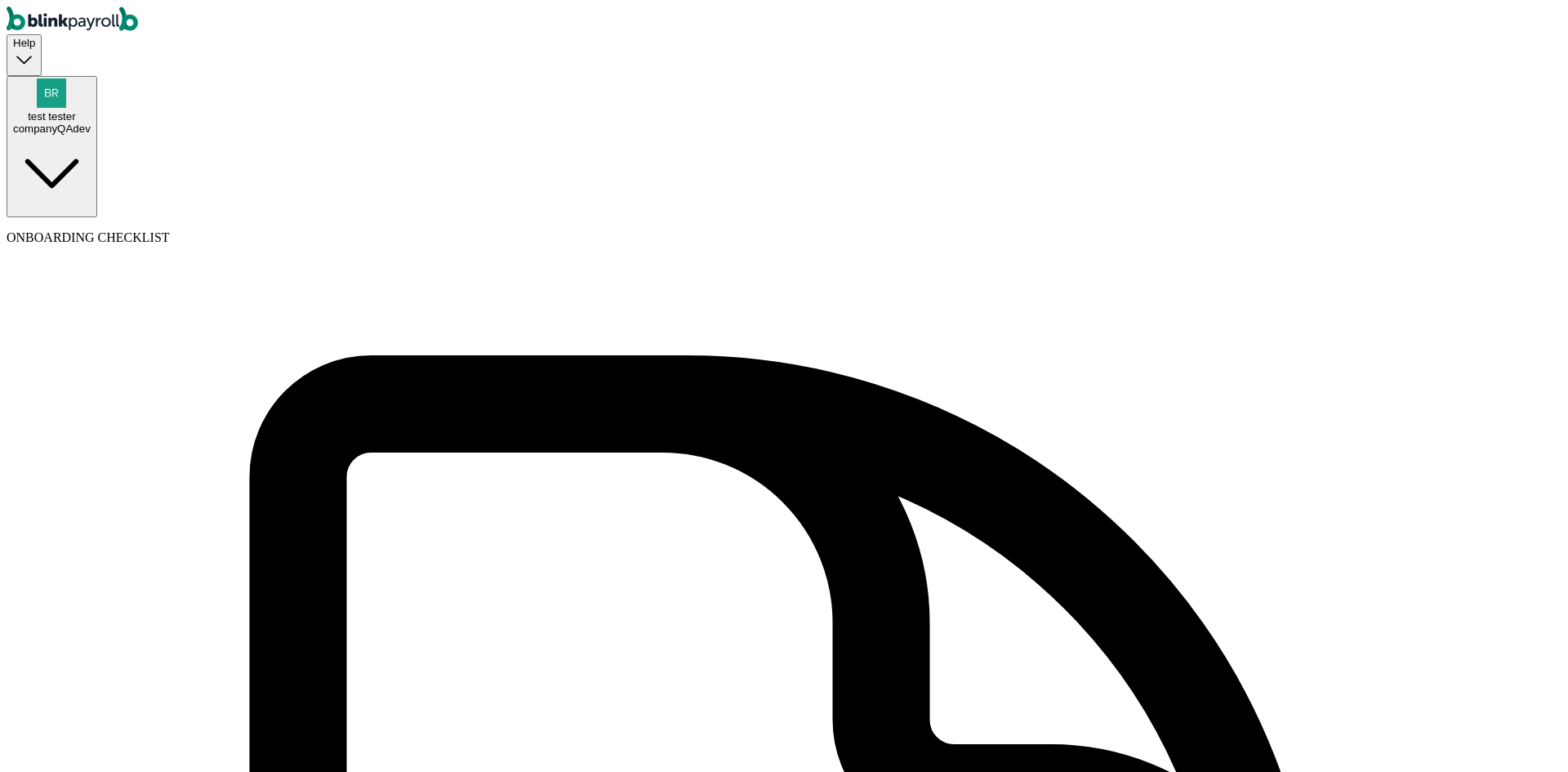
type input "tester"
type input "test"
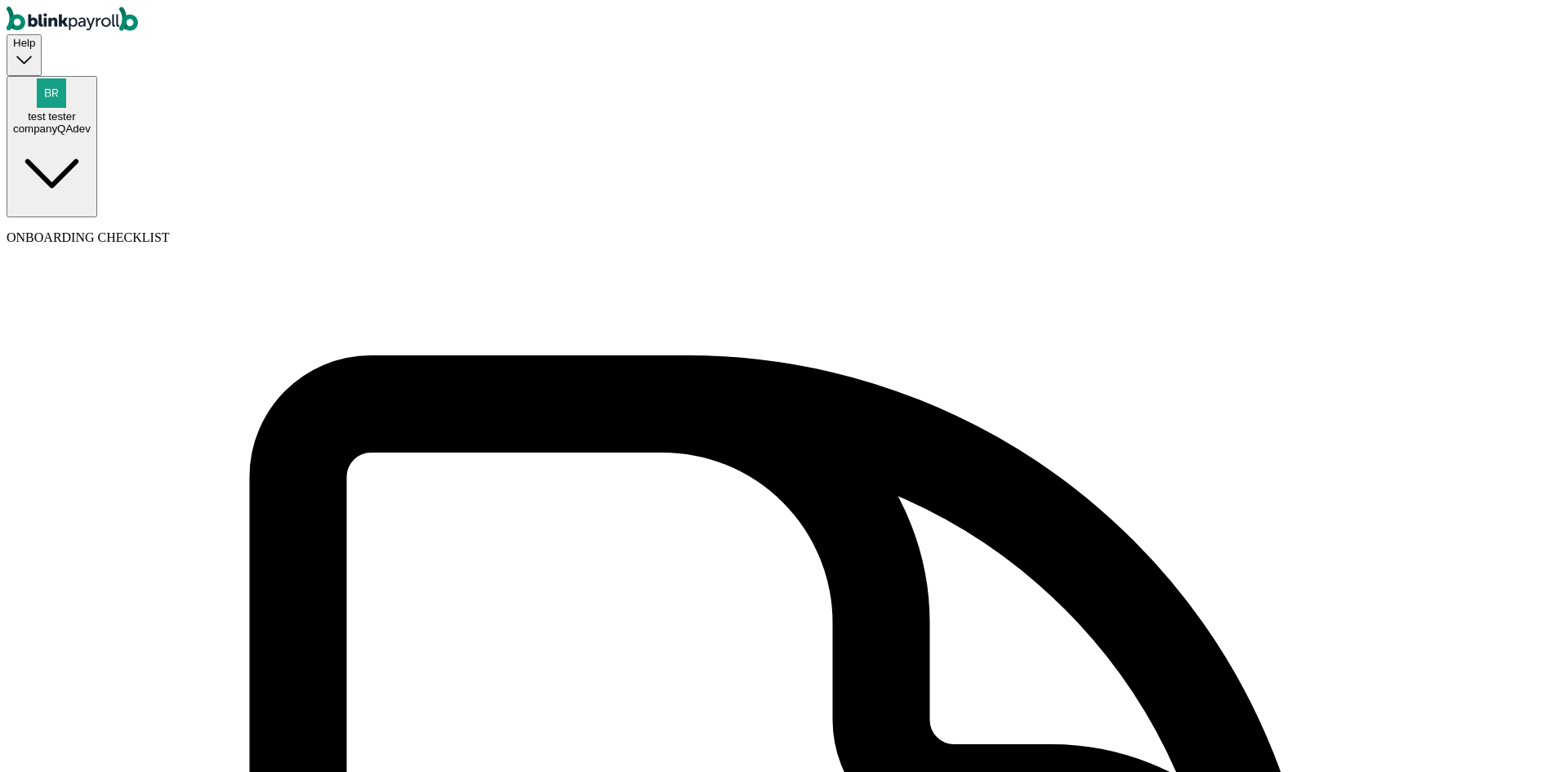
type input "test"
type input "branko+test@blinkpayroll.com"
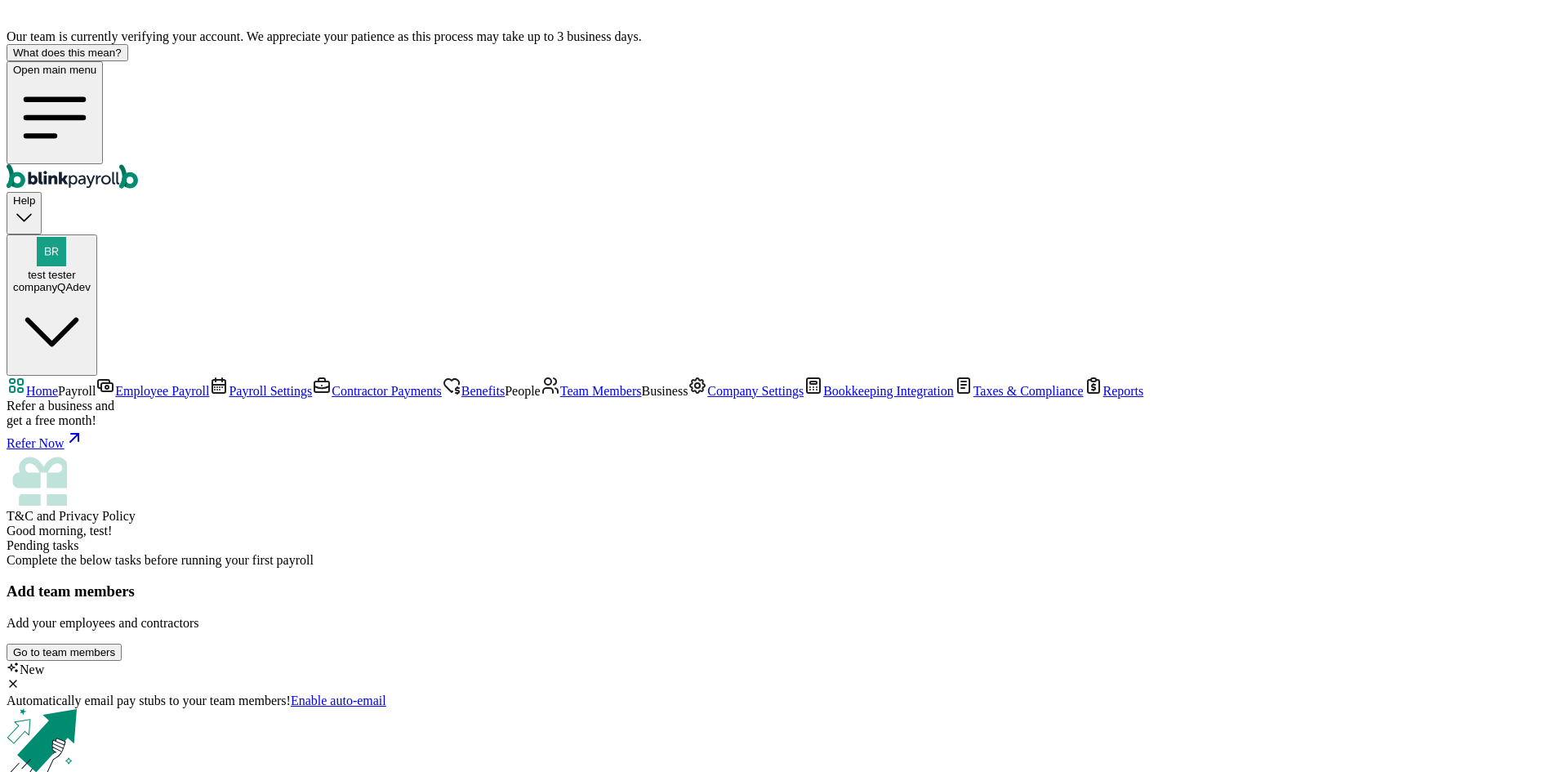
click at [112, 524] on span "Good morning, test!" at bounding box center [59, 530] width 106 height 14
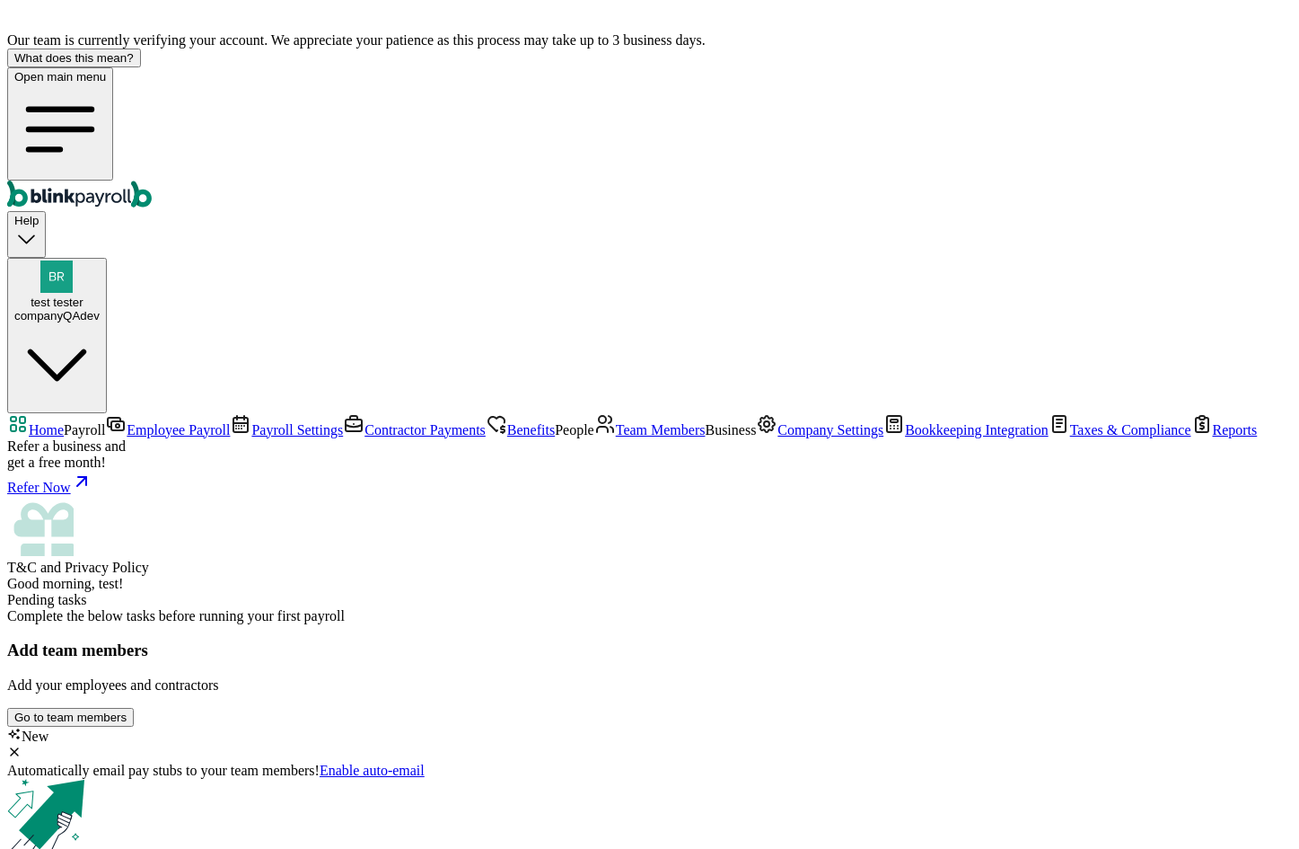
click at [127, 710] on div "Go to team members" at bounding box center [70, 716] width 112 height 13
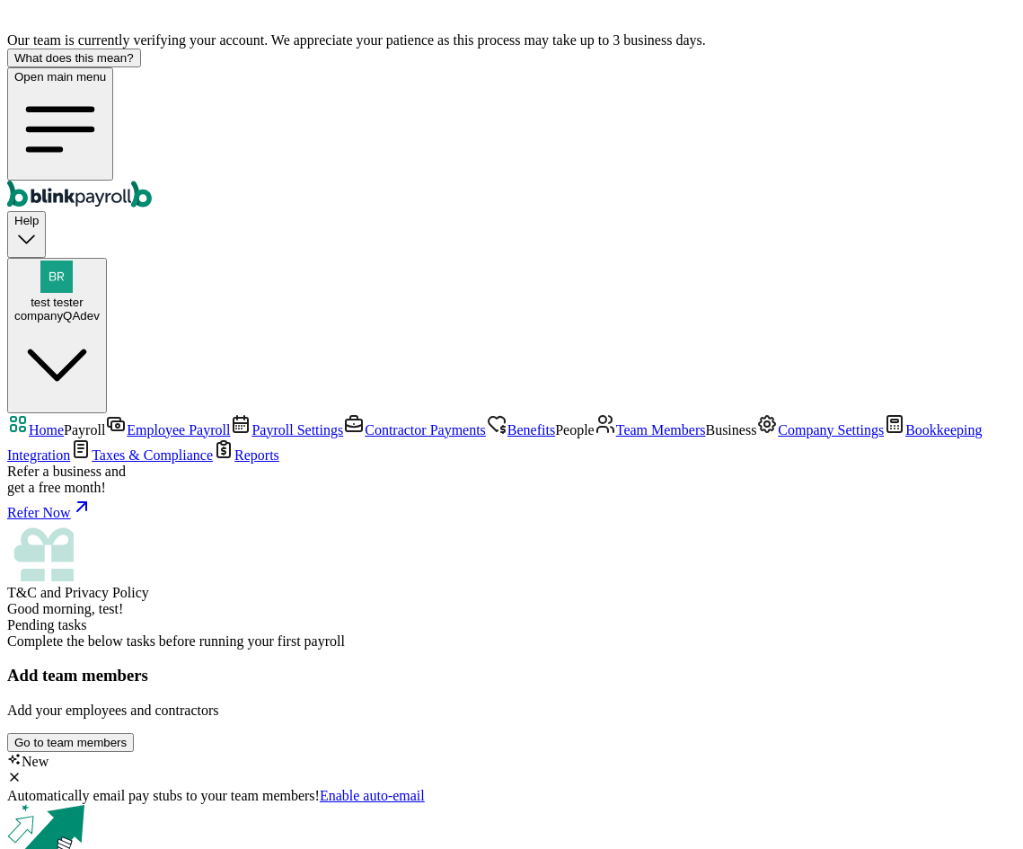
click at [134, 733] on button "Go to team members" at bounding box center [70, 742] width 127 height 19
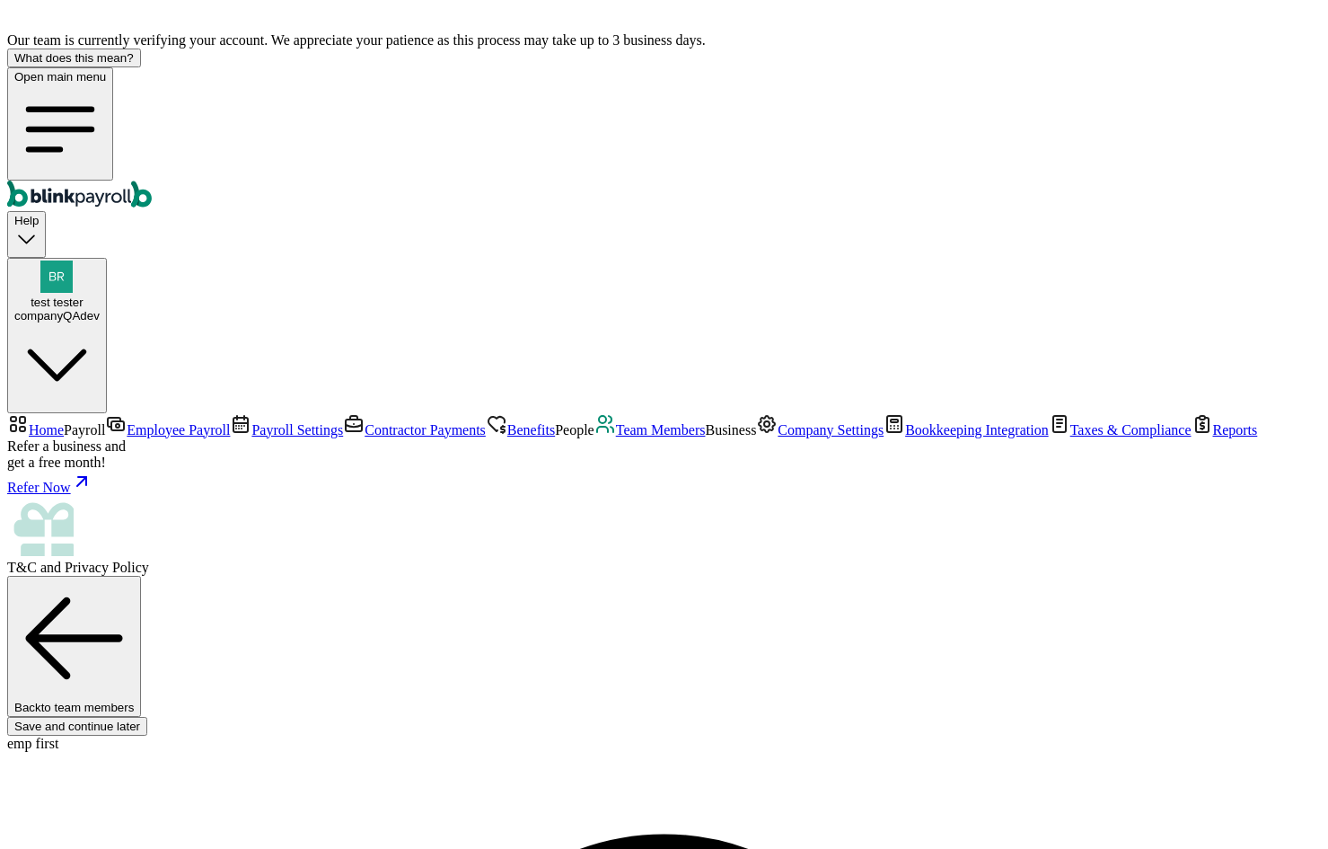
type input "branko+test1emp@blinkpayroll.com"
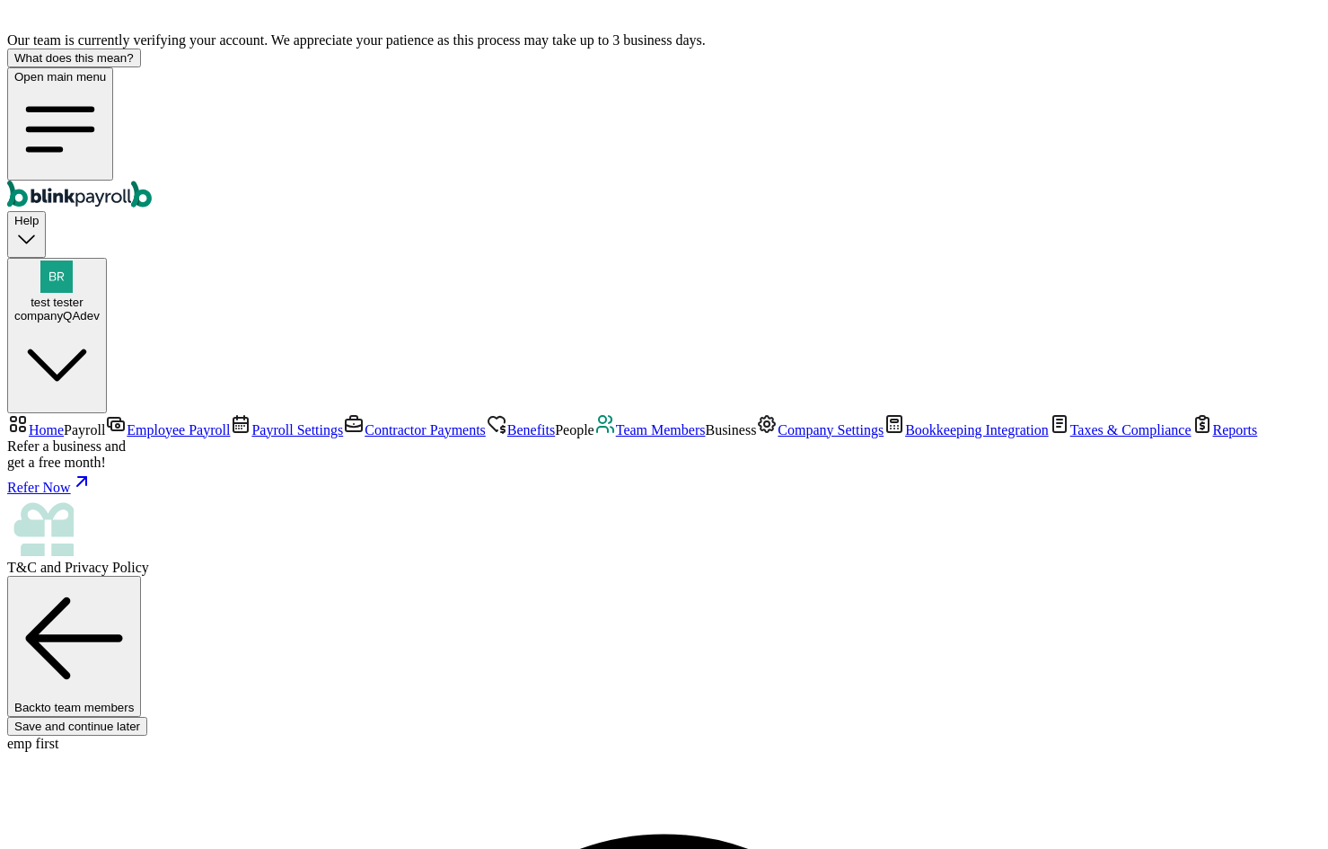
type input "08/01/2025"
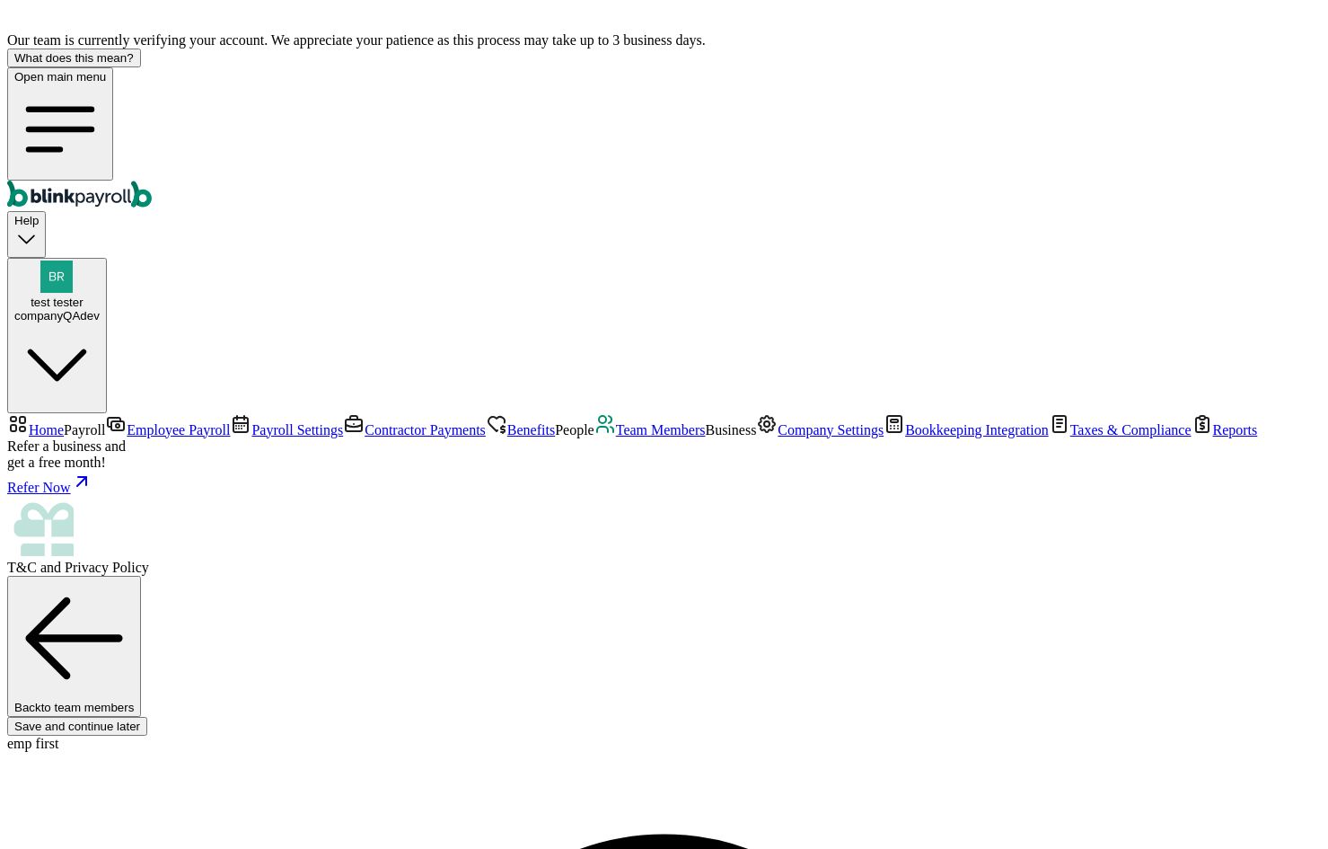
select select "32 1/2 18th St S"
radio input "true"
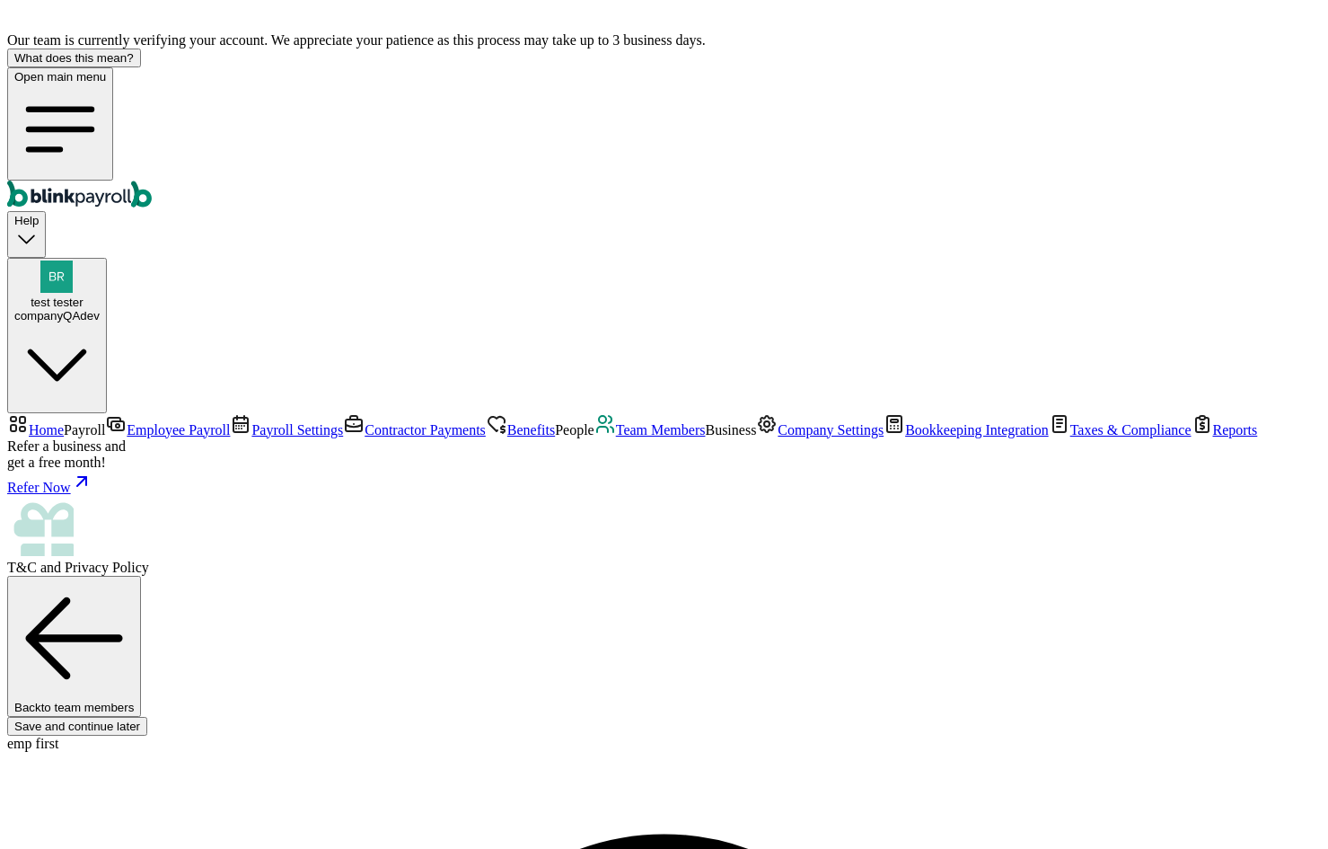
type input "2,000"
select select "3"
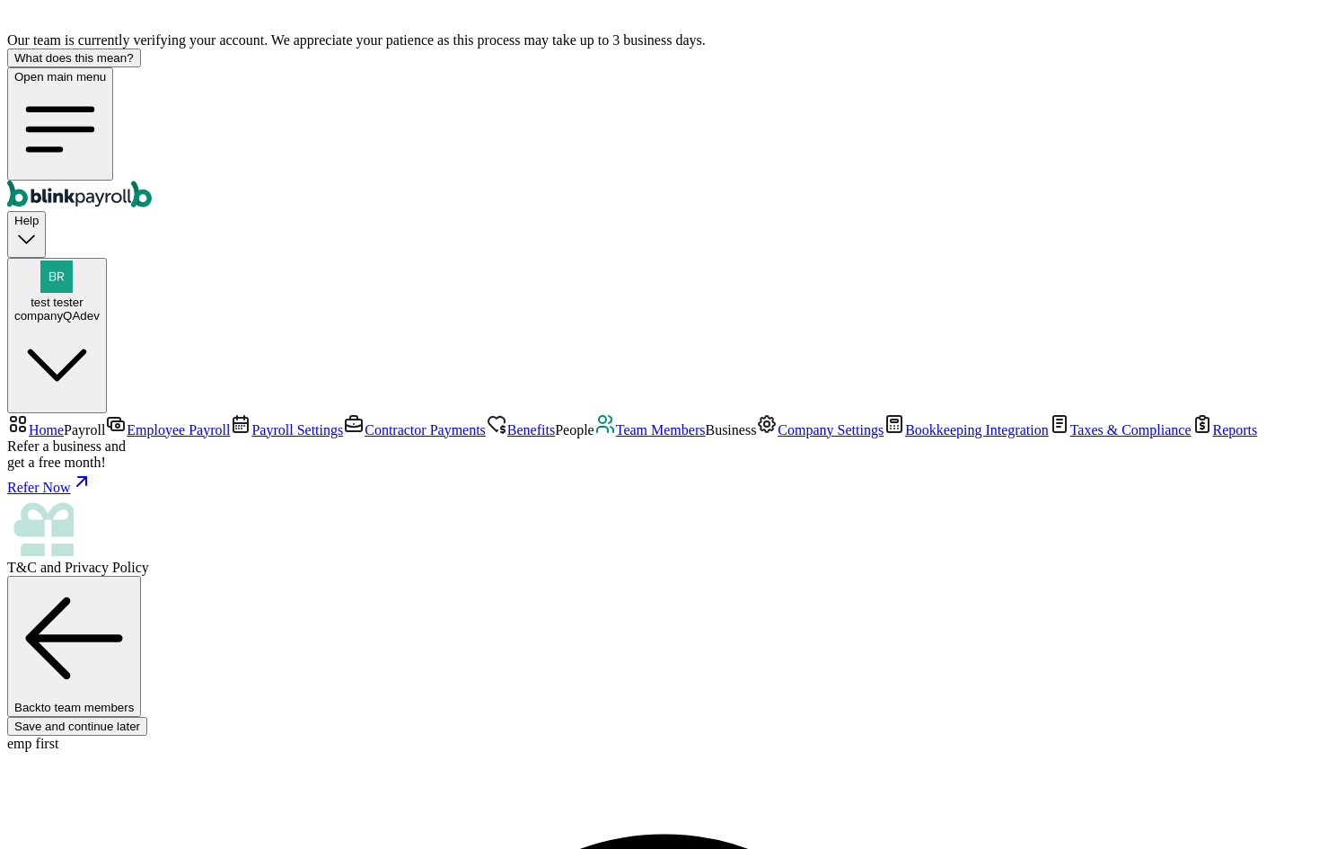
type input "17.31"
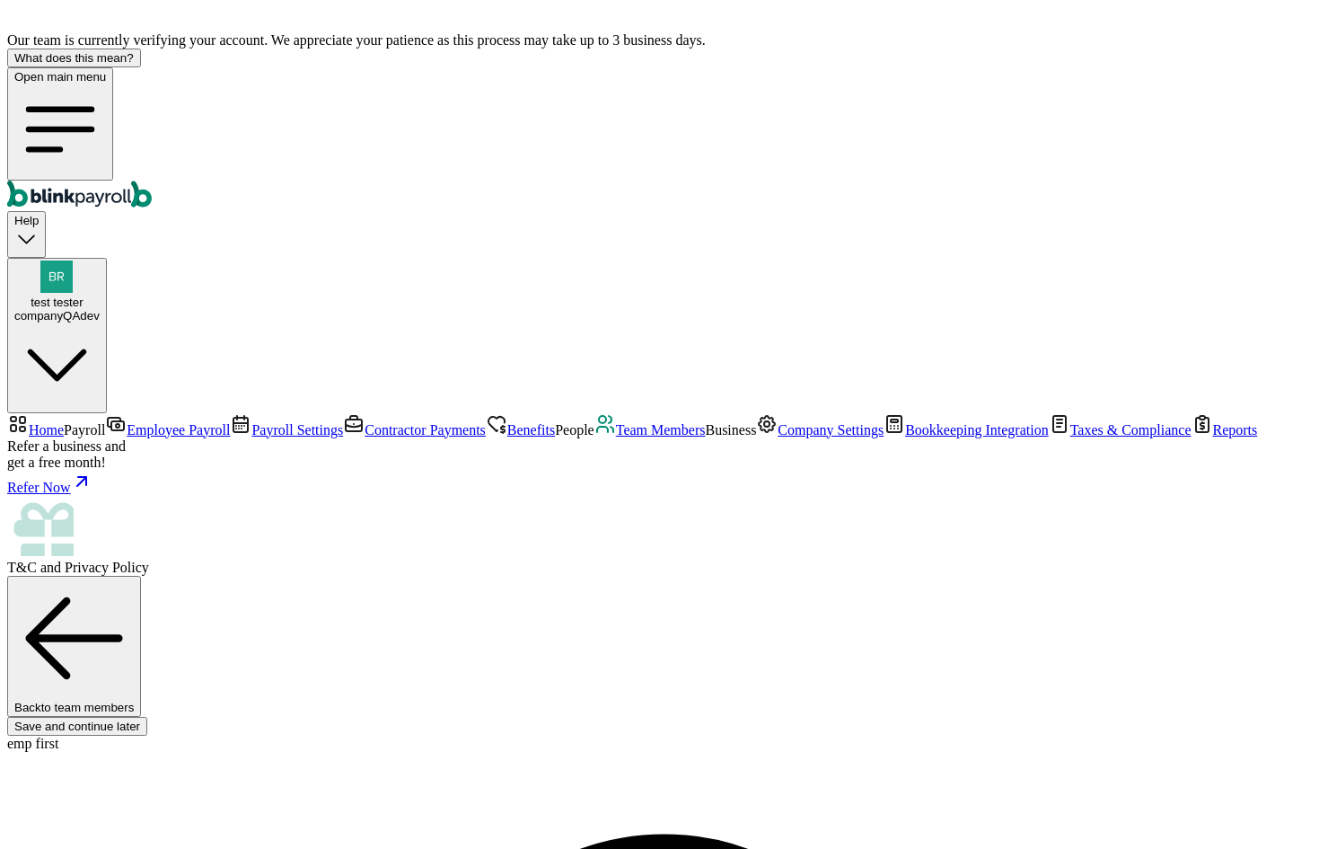
radio input "true"
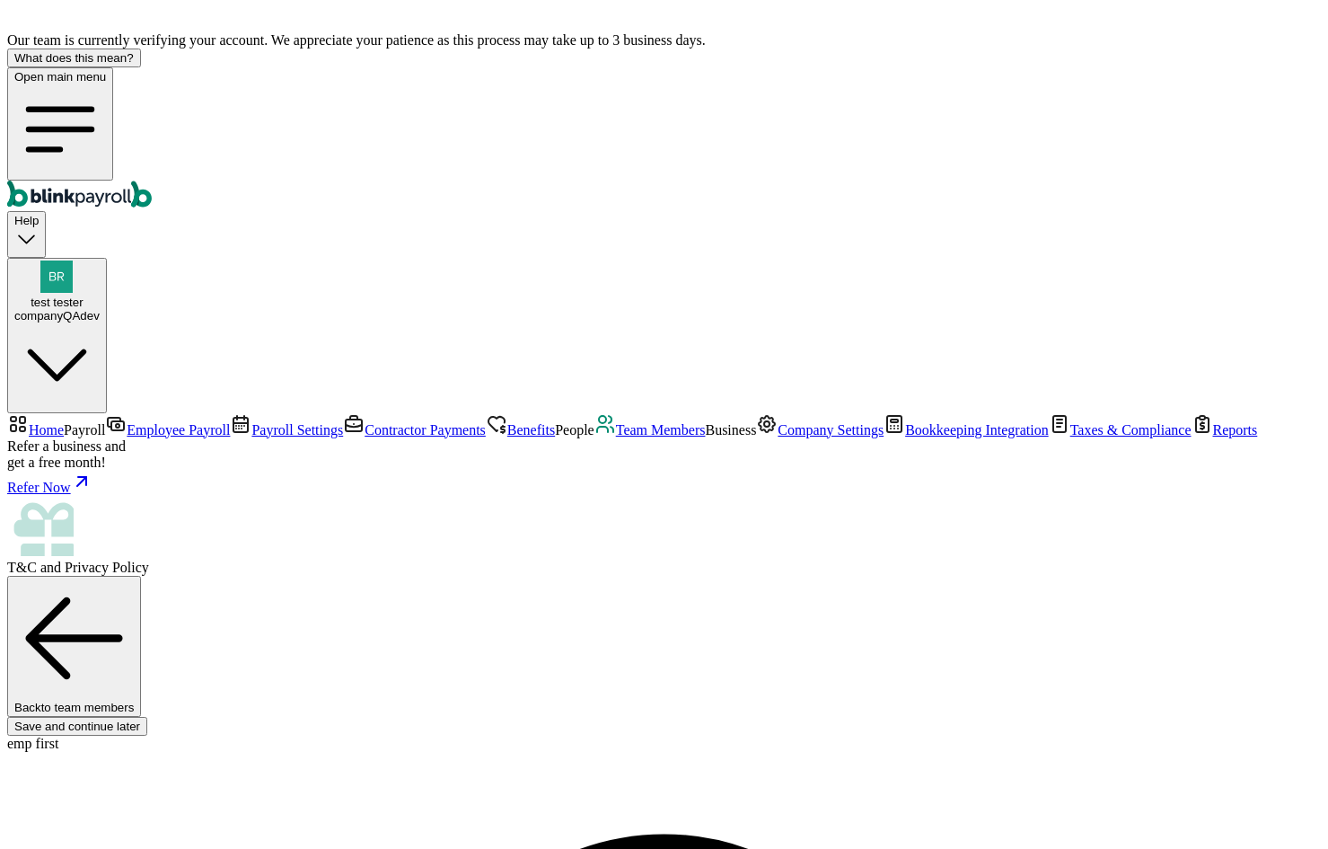
click at [616, 437] on span "Team Members" at bounding box center [661, 429] width 90 height 15
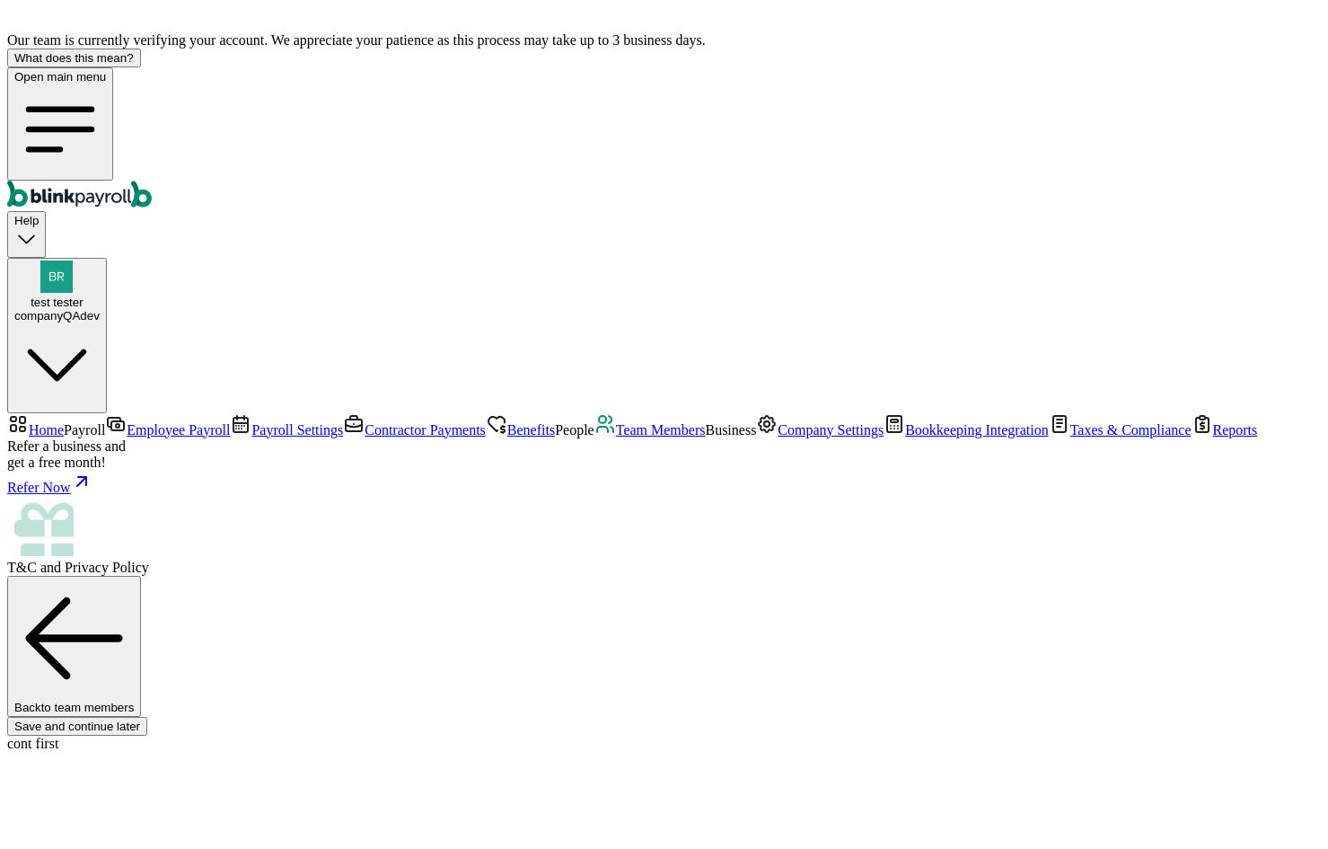
scroll to position [189, 0]
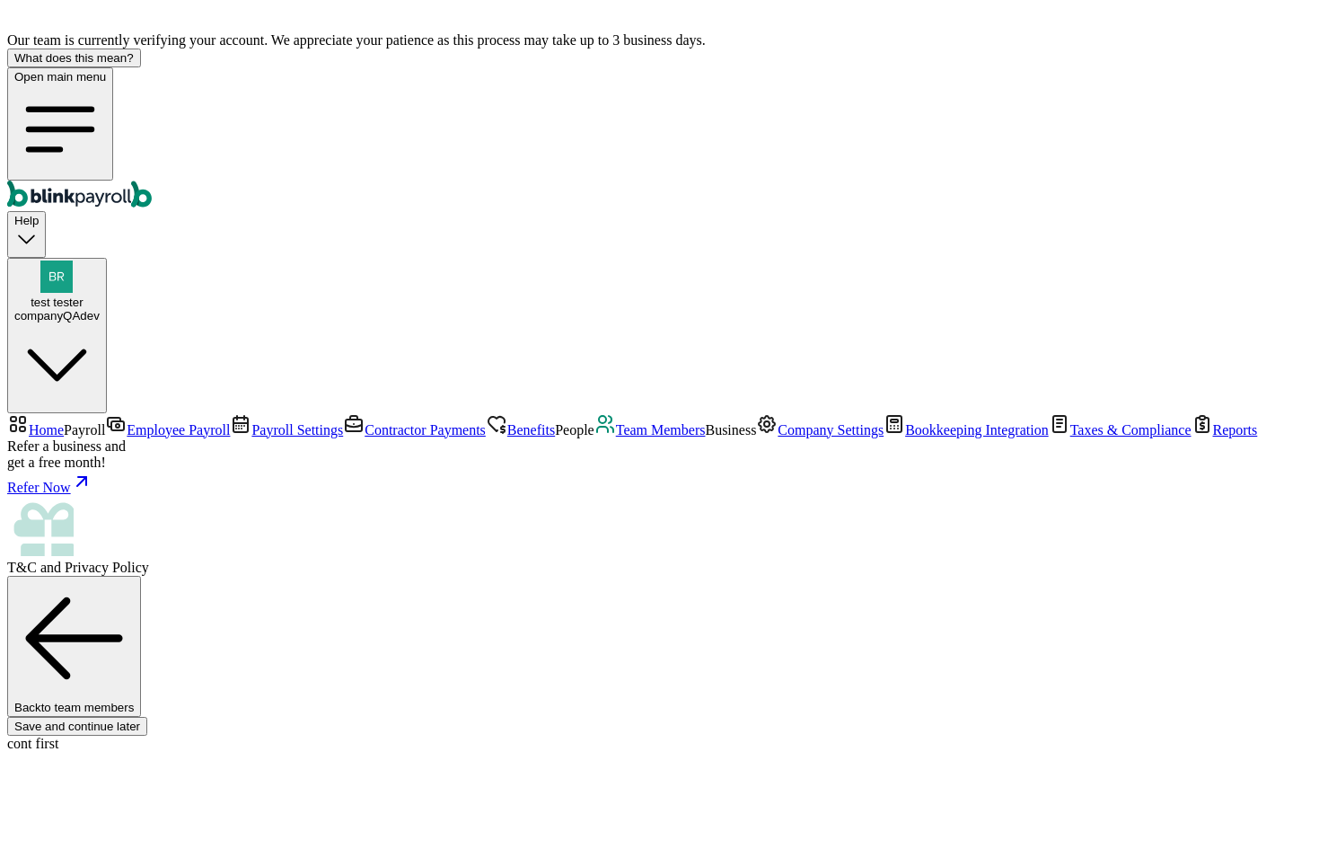
drag, startPoint x: 275, startPoint y: 281, endPoint x: 286, endPoint y: 282, distance: 11.7
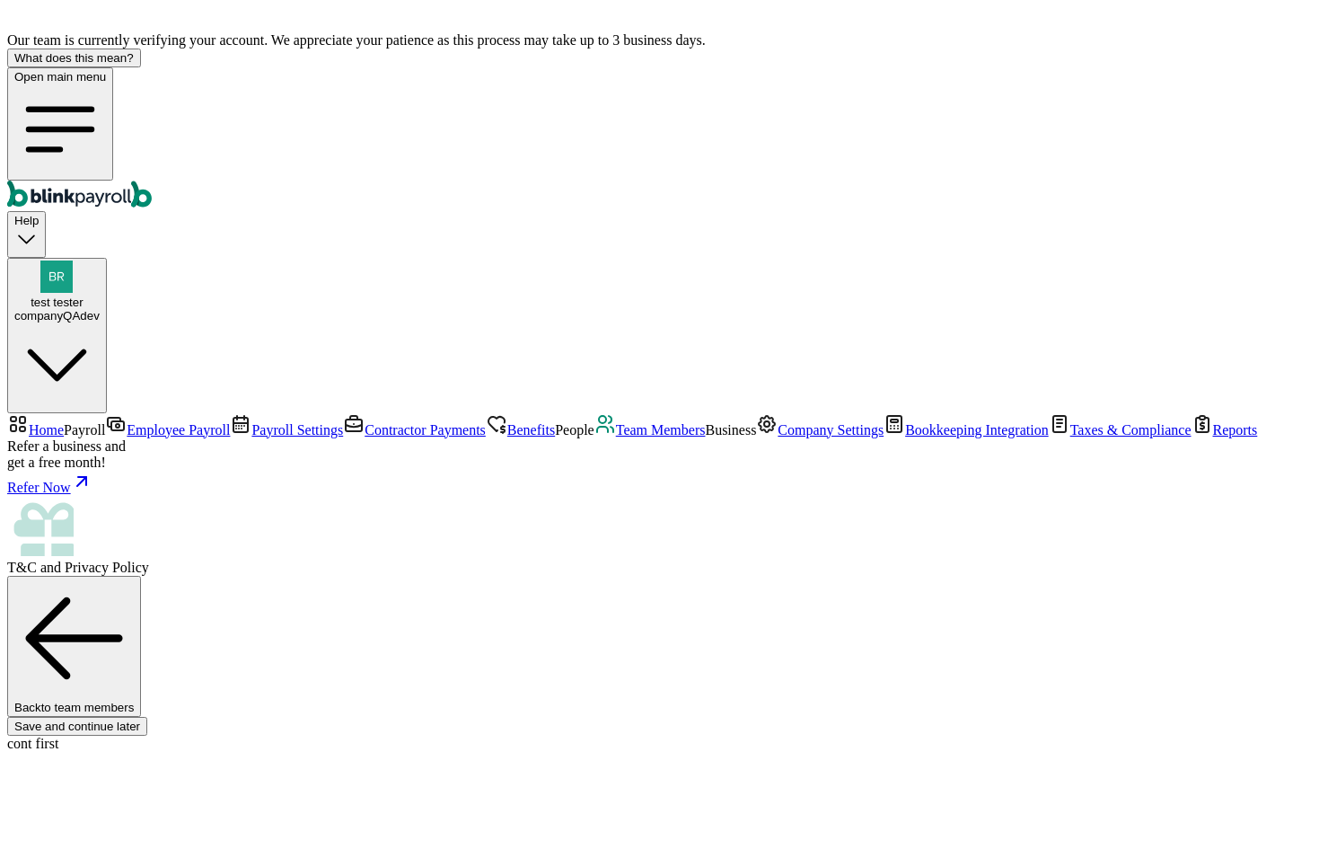
type input "08/10/1989"
type input "branko+testcont1@blinkpayroll.com"
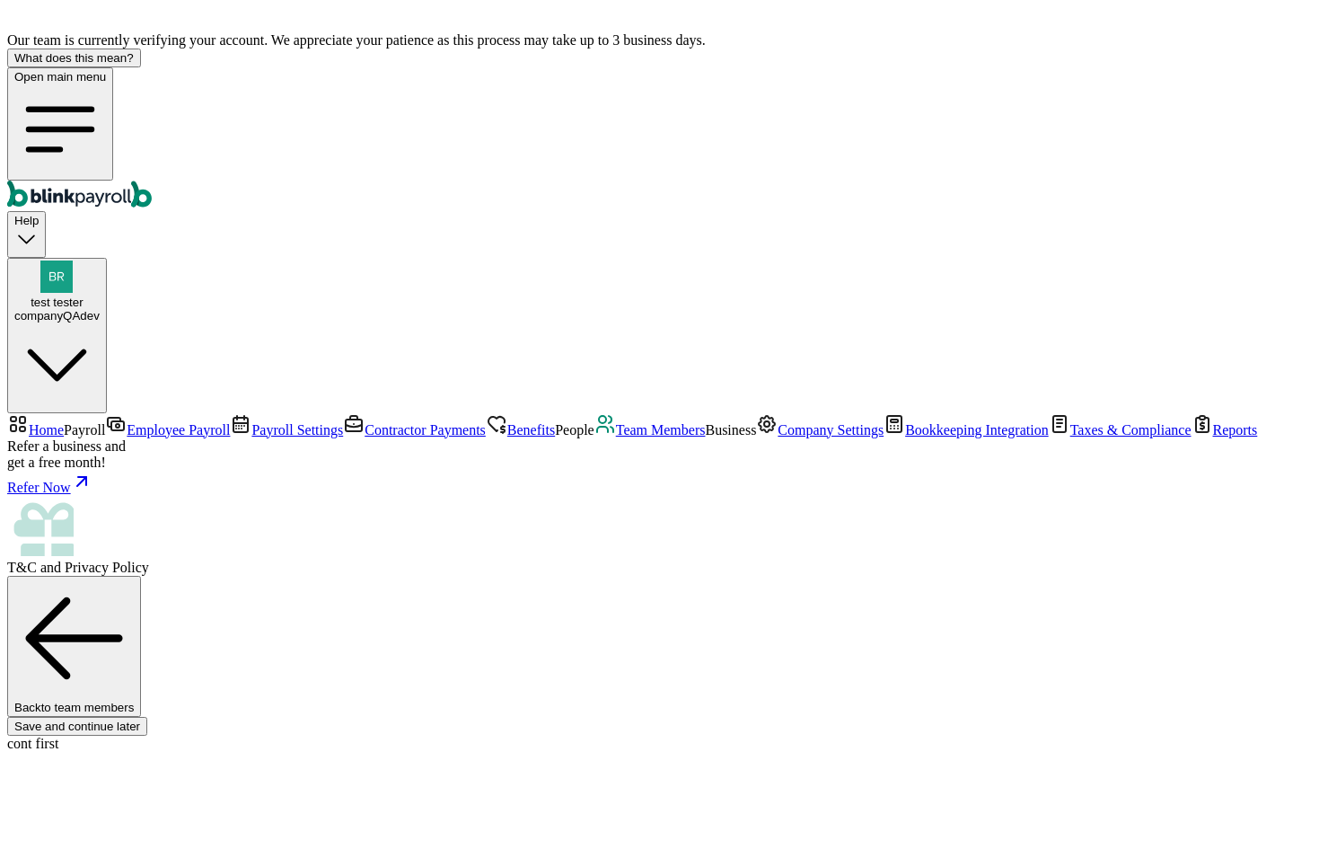
click at [616, 437] on span "Team Members" at bounding box center [661, 429] width 90 height 15
